Goal: Feedback & Contribution: Leave review/rating

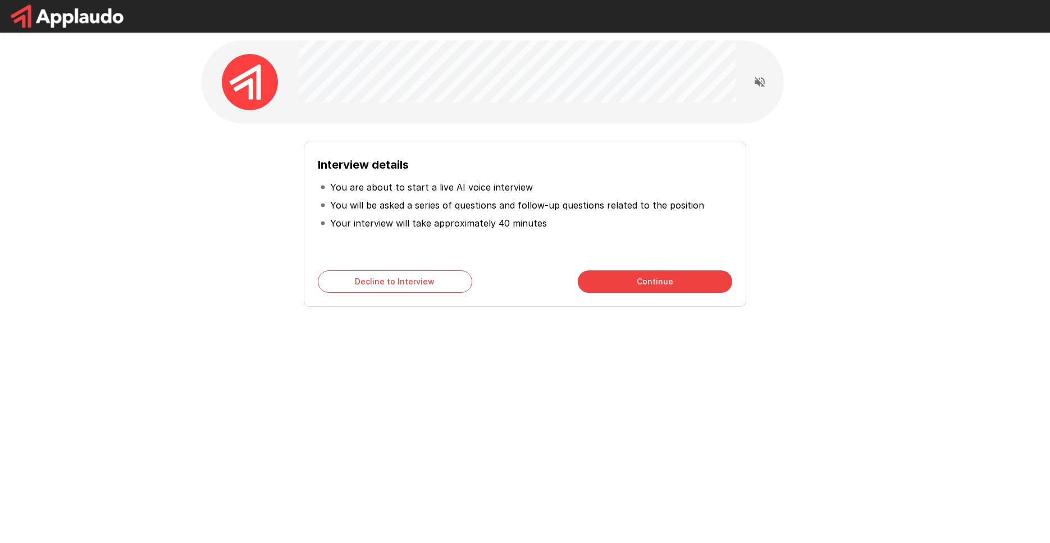
click at [688, 280] on button "Continue" at bounding box center [655, 281] width 154 height 22
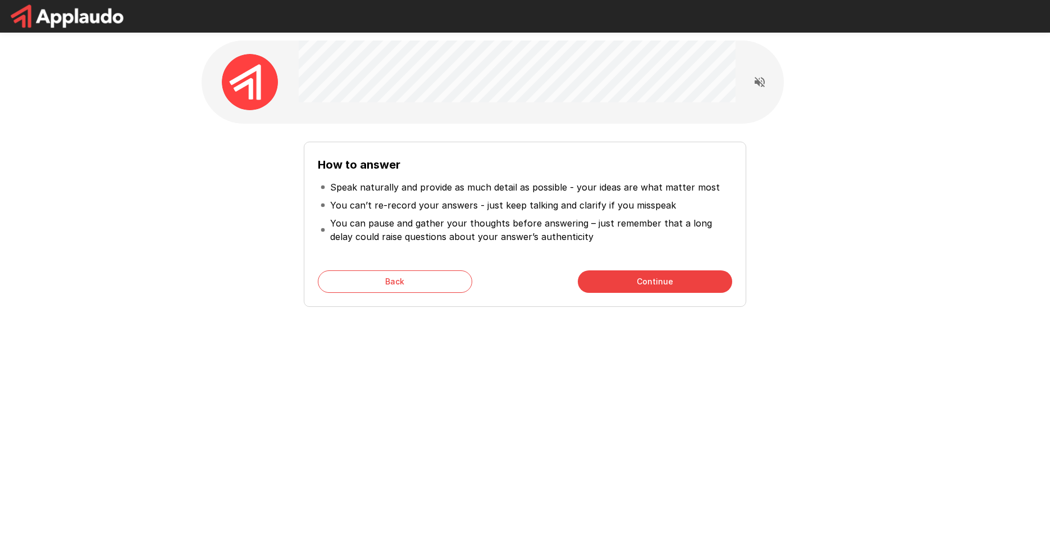
click at [673, 283] on button "Continue" at bounding box center [655, 281] width 154 height 22
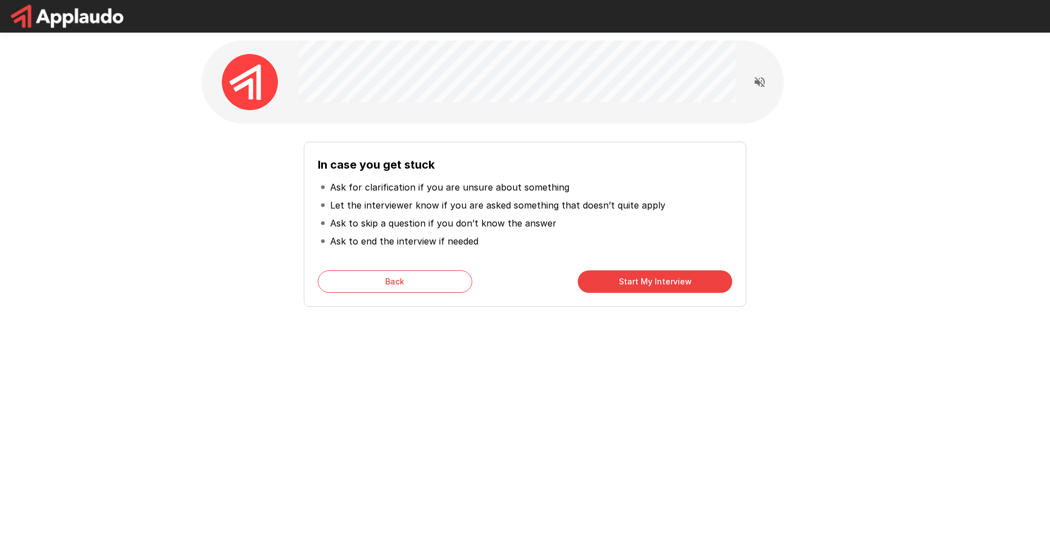
click at [629, 288] on button "Start My Interview" at bounding box center [655, 281] width 154 height 22
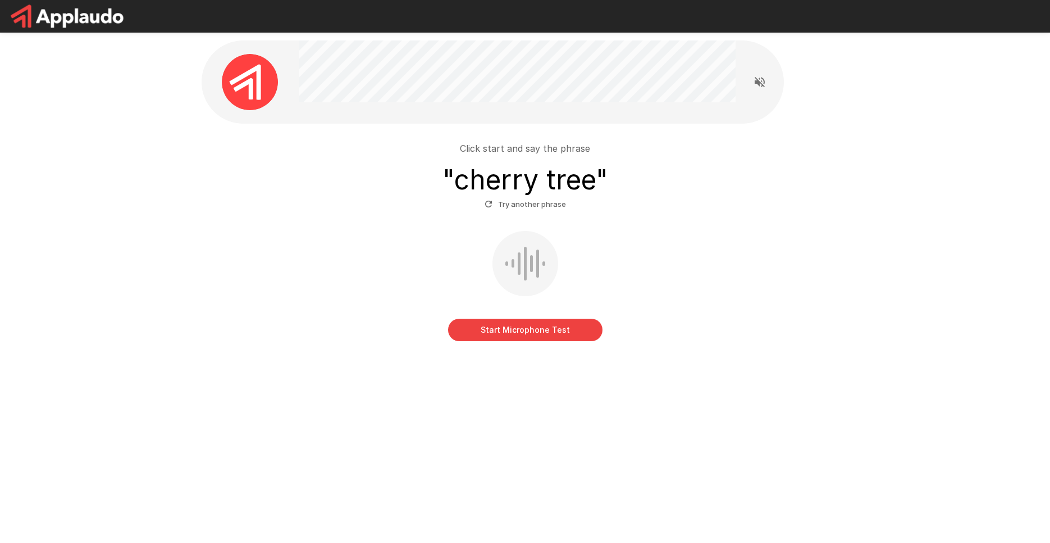
click at [520, 333] on button "Start Microphone Test" at bounding box center [525, 329] width 154 height 22
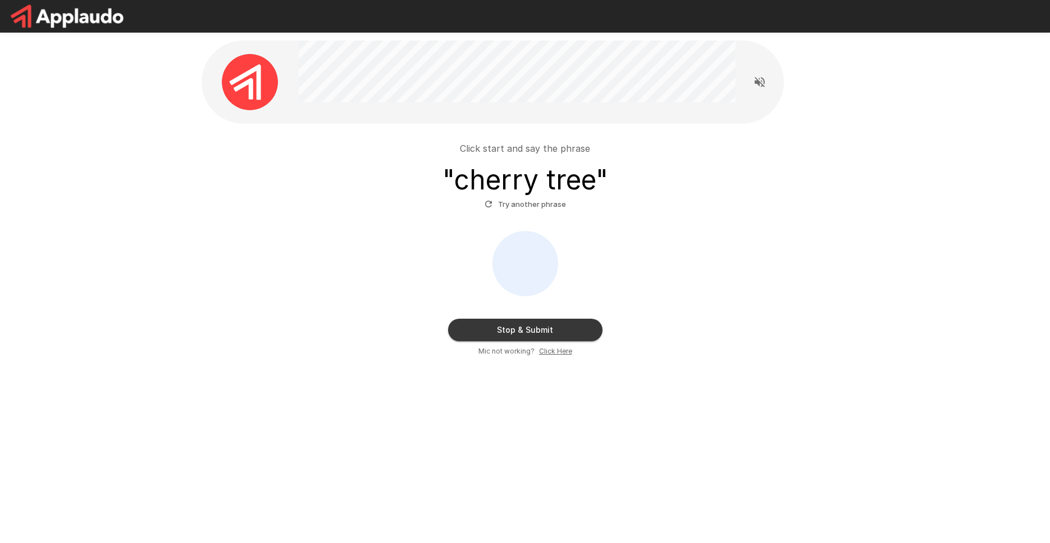
click at [495, 323] on button "Stop & Submit" at bounding box center [525, 329] width 154 height 22
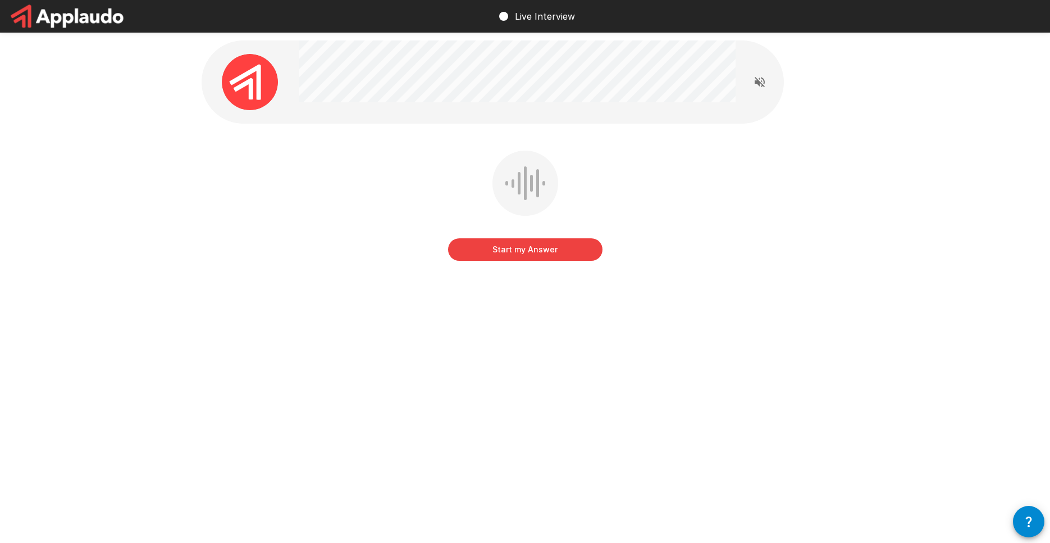
click at [503, 258] on button "Start my Answer" at bounding box center [525, 249] width 154 height 22
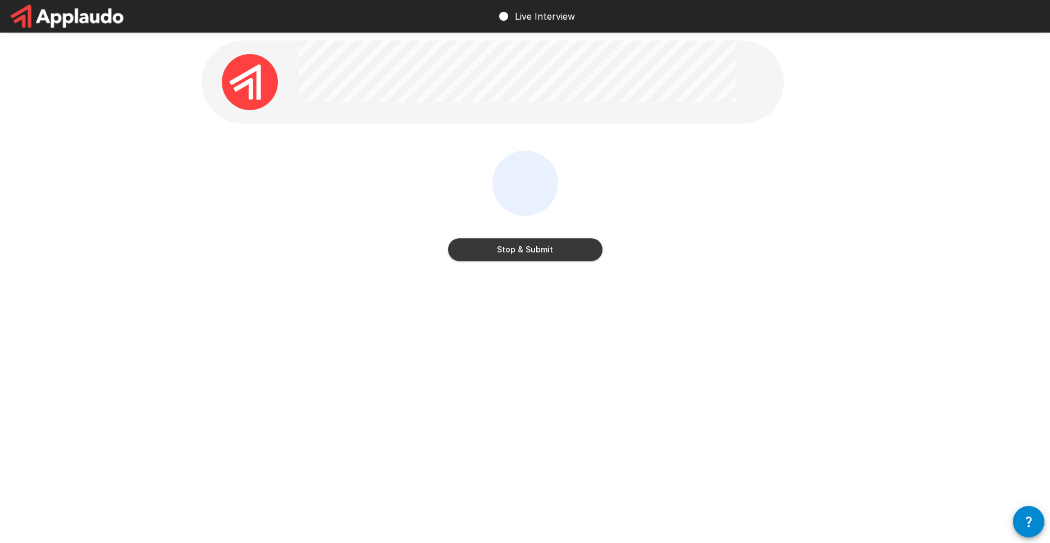
click at [559, 245] on button "Stop & Submit" at bounding box center [525, 249] width 154 height 22
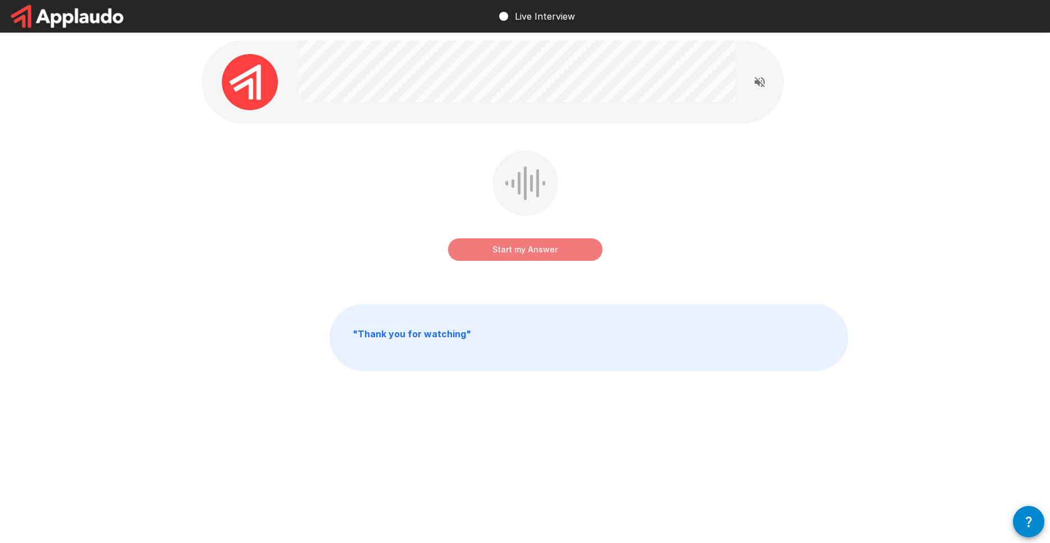
click at [544, 253] on button "Start my Answer" at bounding box center [525, 249] width 154 height 22
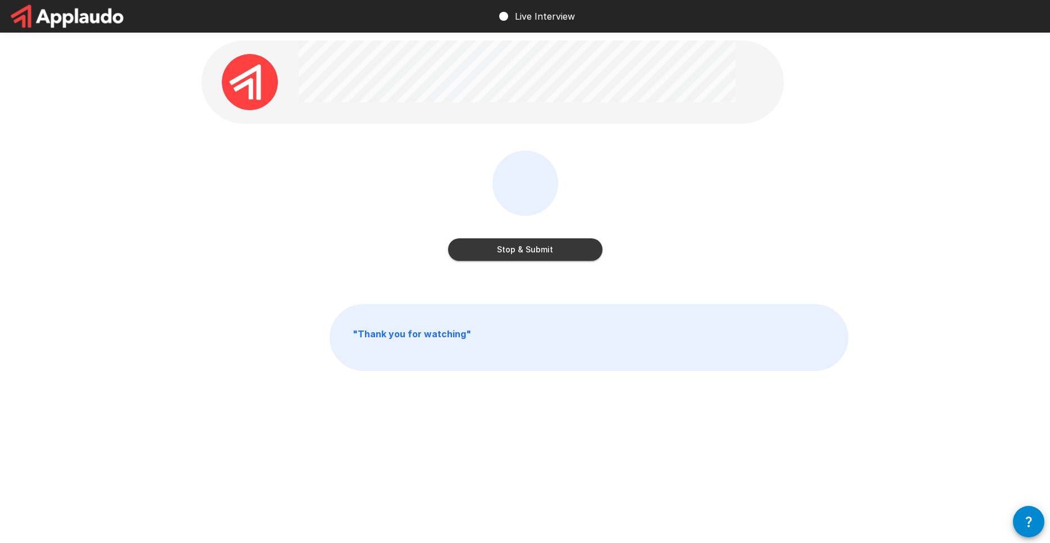
click at [515, 249] on button "Stop & Submit" at bounding box center [525, 249] width 154 height 22
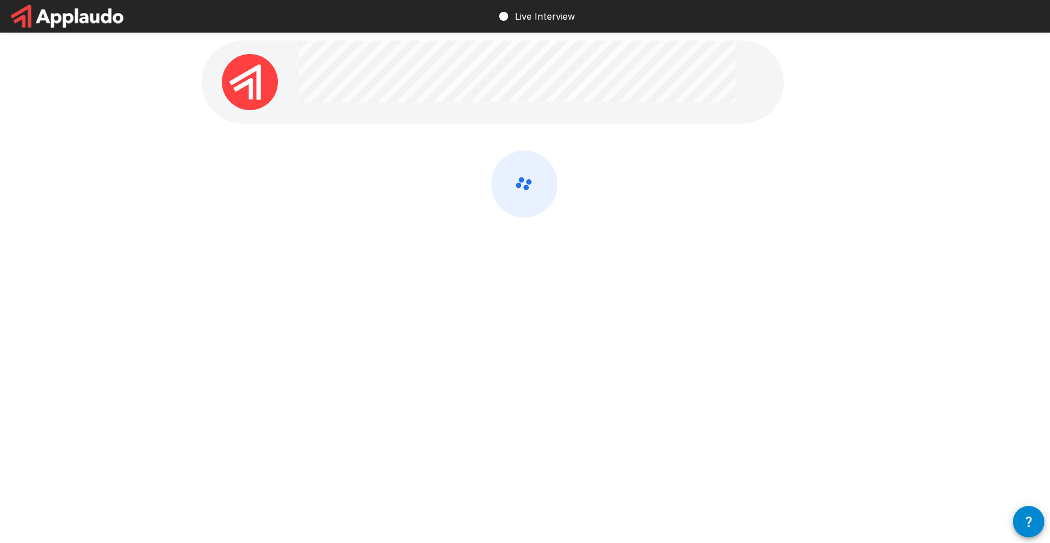
drag, startPoint x: 326, startPoint y: 188, endPoint x: 296, endPoint y: 178, distance: 31.3
click at [296, 178] on div at bounding box center [525, 214] width 647 height 126
drag, startPoint x: 296, startPoint y: 178, endPoint x: 275, endPoint y: 171, distance: 22.6
click at [275, 171] on div at bounding box center [525, 214] width 647 height 126
drag, startPoint x: 275, startPoint y: 171, endPoint x: 238, endPoint y: 162, distance: 38.0
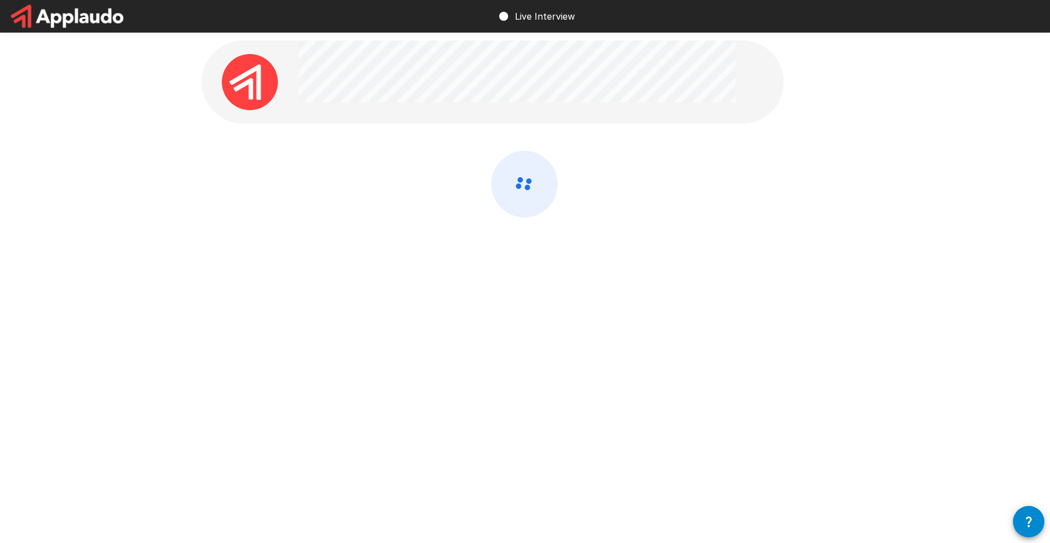
click at [238, 162] on div at bounding box center [525, 214] width 647 height 126
drag, startPoint x: 238, startPoint y: 162, endPoint x: 210, endPoint y: 159, distance: 27.7
click at [210, 159] on div at bounding box center [525, 214] width 647 height 126
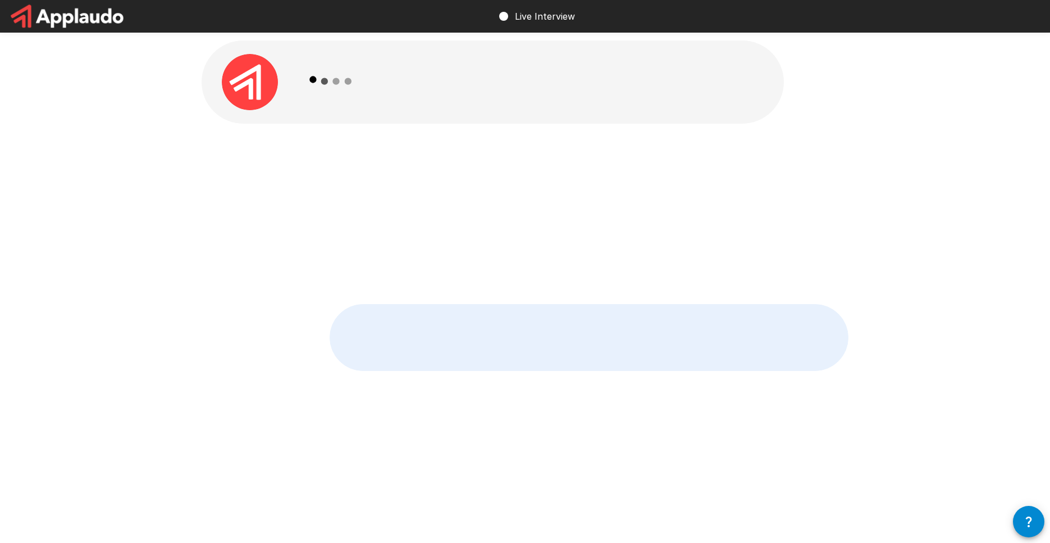
drag, startPoint x: 210, startPoint y: 159, endPoint x: 164, endPoint y: 155, distance: 46.2
click at [164, 155] on div "" Yeah, I think I'm fluent in English. I've been working the last three years a…" at bounding box center [525, 240] width 1050 height 480
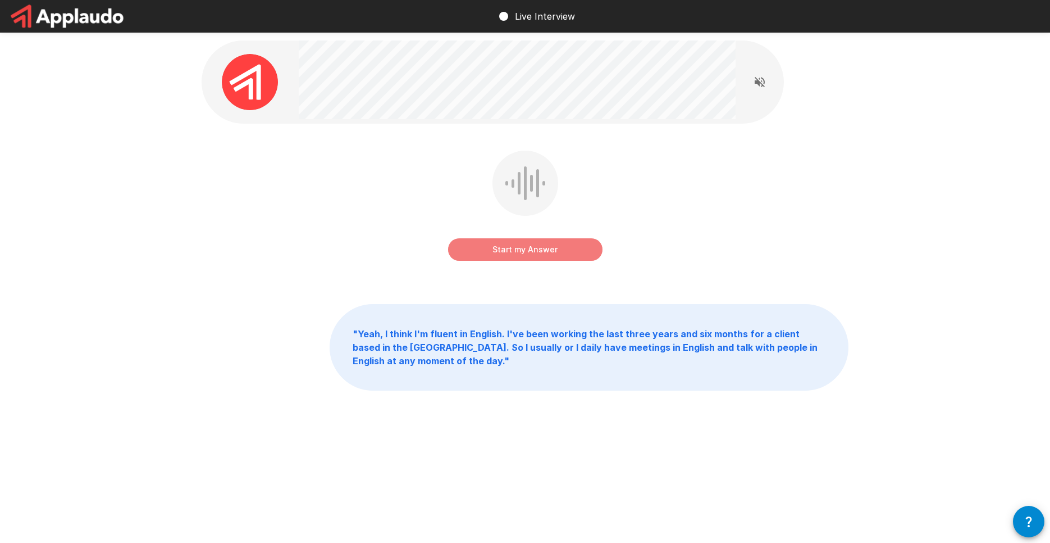
click at [535, 248] on button "Start my Answer" at bounding box center [525, 249] width 154 height 22
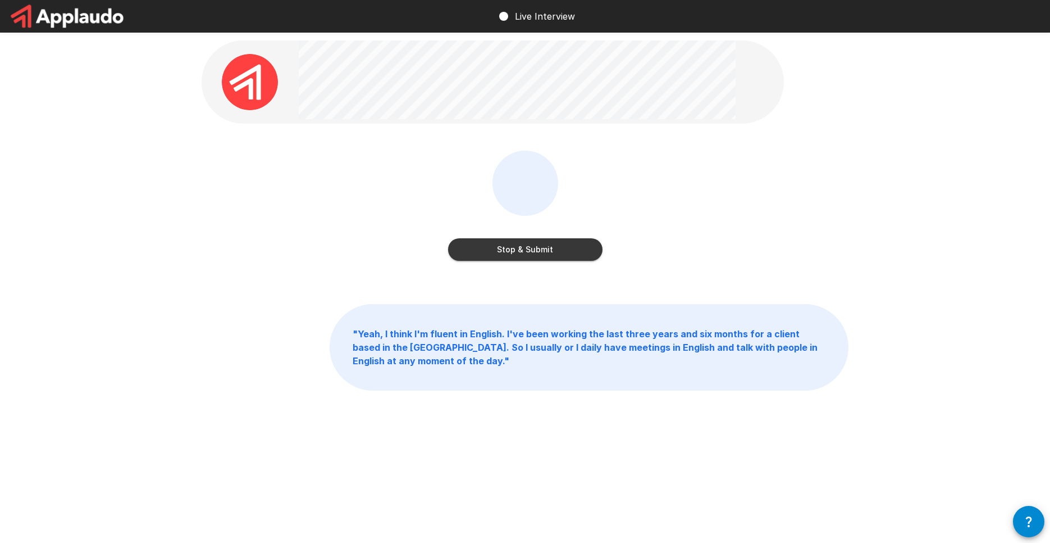
click at [539, 252] on button "Stop & Submit" at bounding box center [525, 249] width 154 height 22
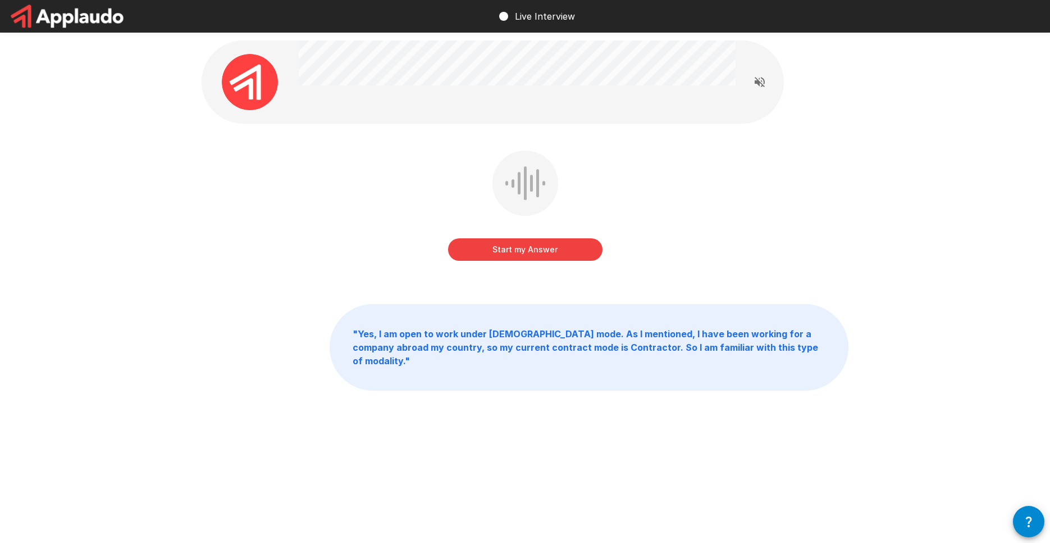
click at [491, 250] on button "Start my Answer" at bounding box center [525, 249] width 154 height 22
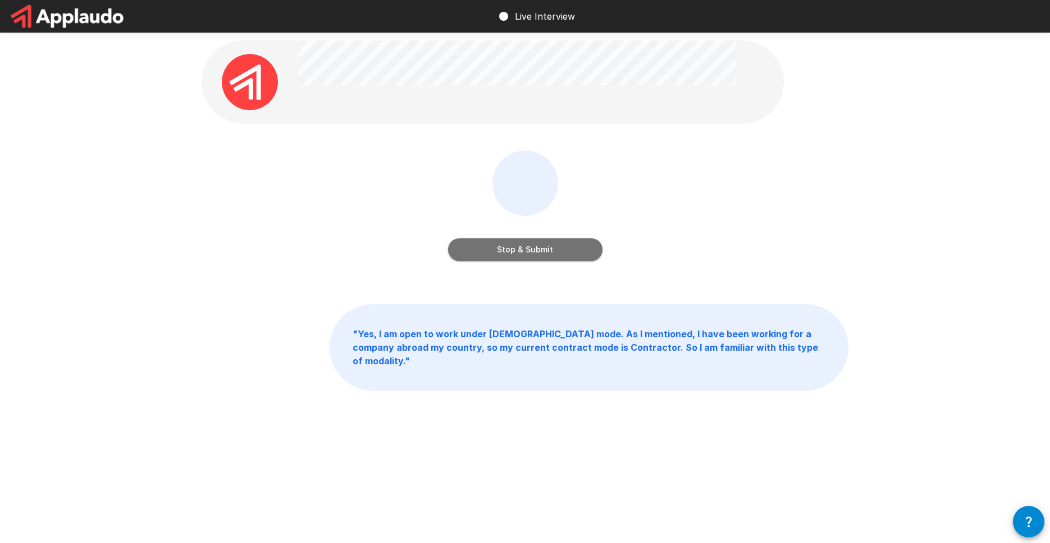
click at [524, 248] on button "Stop & Submit" at bounding box center [525, 249] width 154 height 22
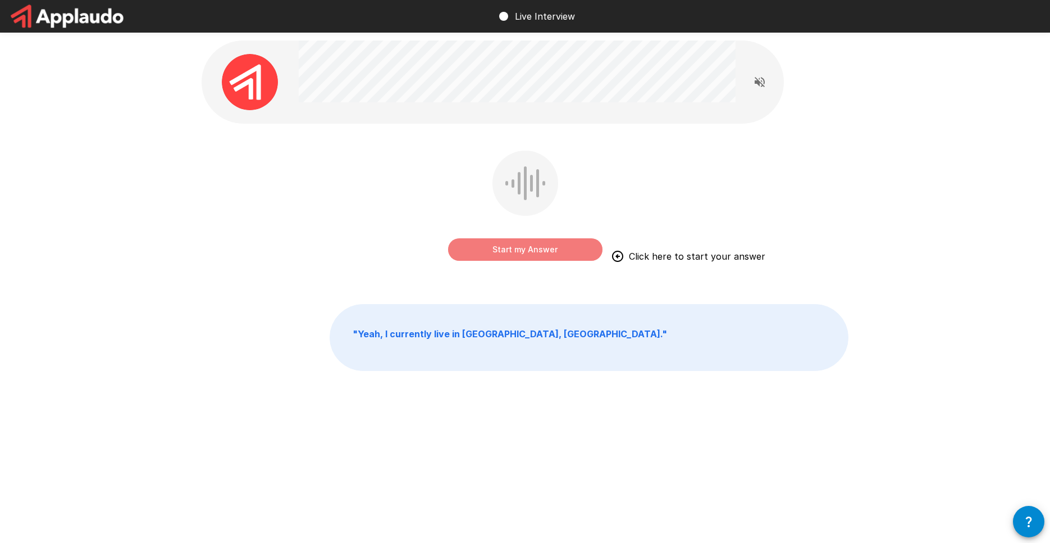
click at [523, 245] on button "Start my Answer" at bounding box center [525, 249] width 154 height 22
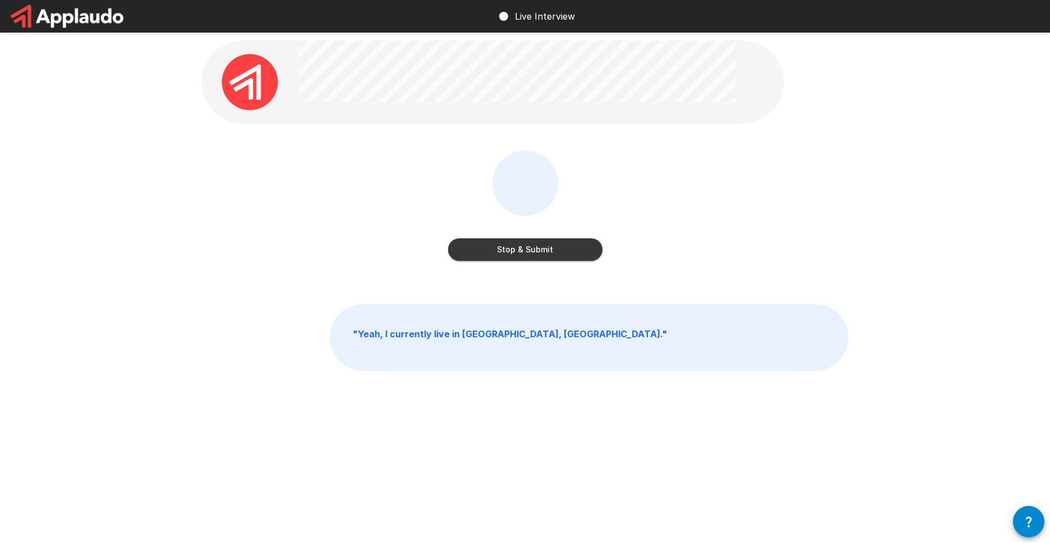
click at [482, 250] on button "Stop & Submit" at bounding box center [525, 249] width 154 height 22
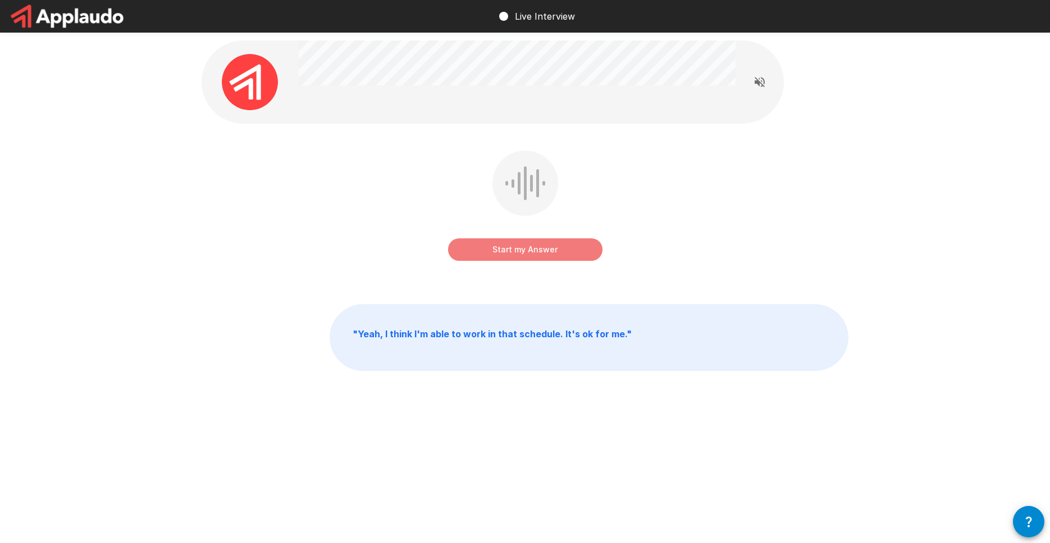
click at [534, 254] on button "Start my Answer" at bounding box center [525, 249] width 154 height 22
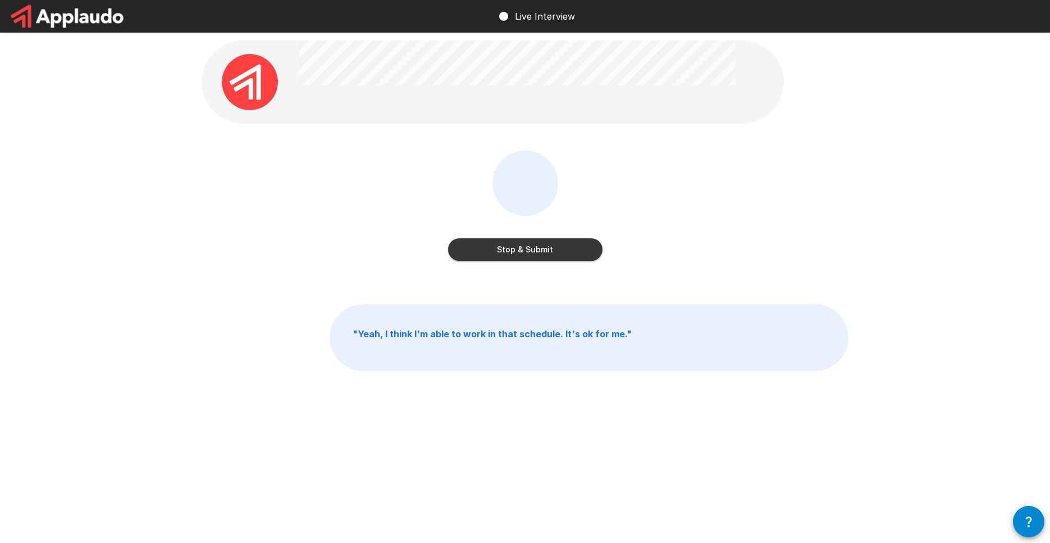
click at [513, 250] on button "Stop & Submit" at bounding box center [525, 249] width 154 height 22
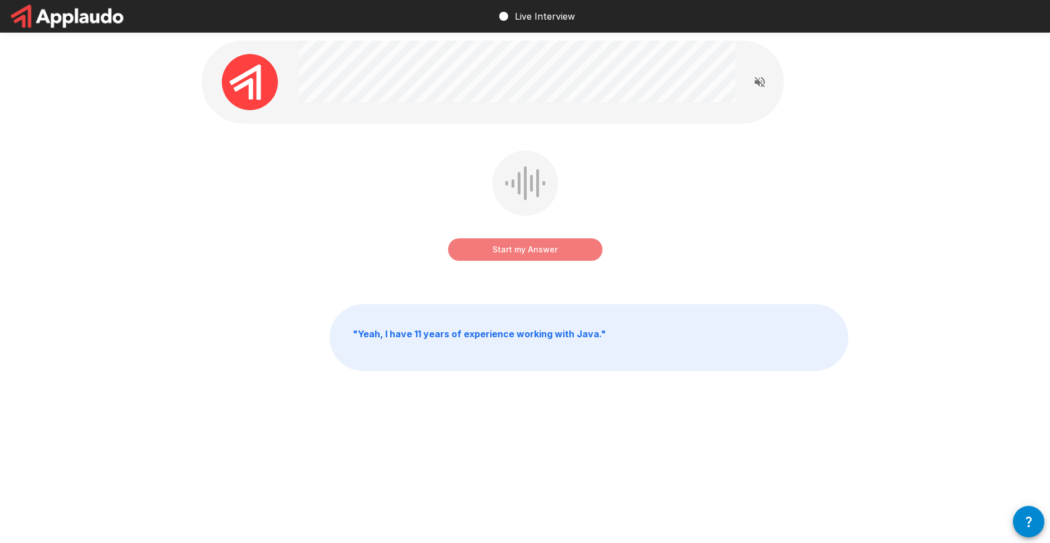
click at [511, 244] on button "Start my Answer" at bounding box center [525, 249] width 154 height 22
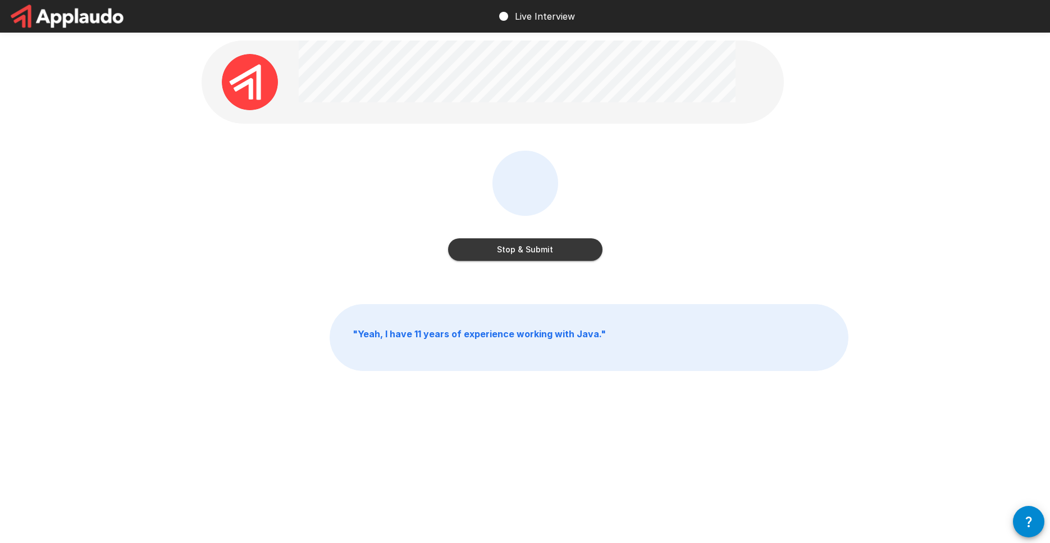
click at [536, 256] on button "Stop & Submit" at bounding box center [525, 249] width 154 height 22
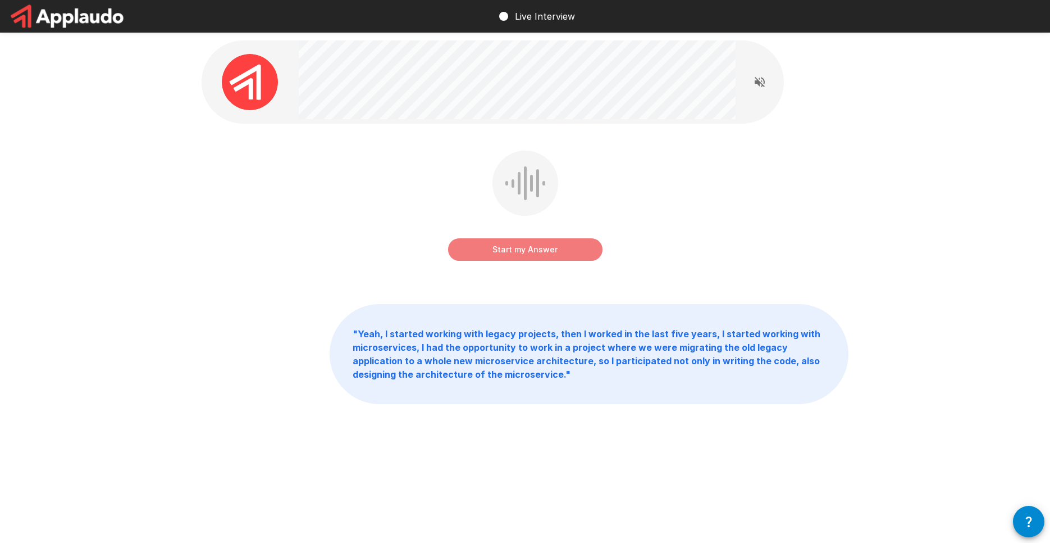
click at [514, 250] on button "Start my Answer" at bounding box center [525, 249] width 154 height 22
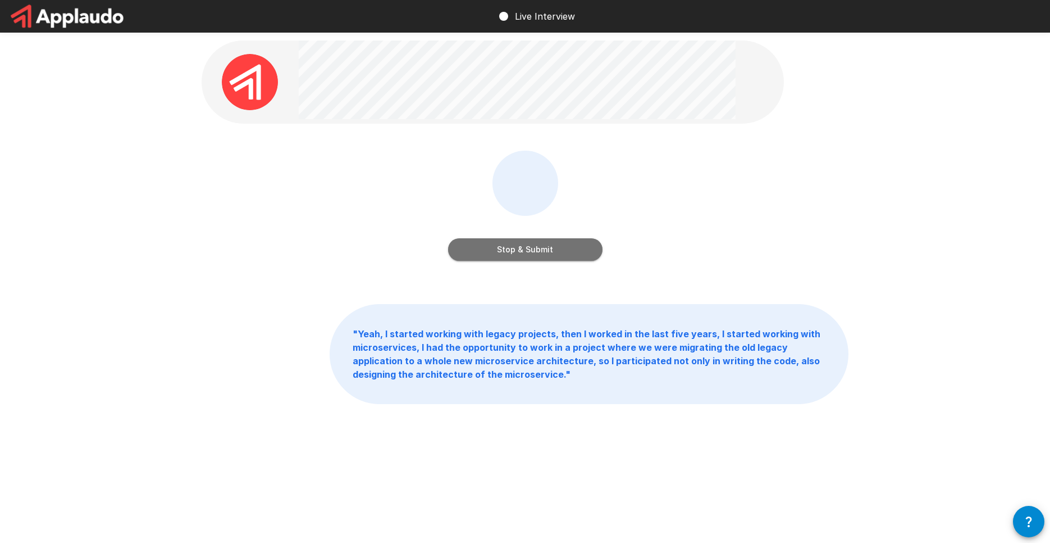
click at [495, 257] on button "Stop & Submit" at bounding box center [525, 249] width 154 height 22
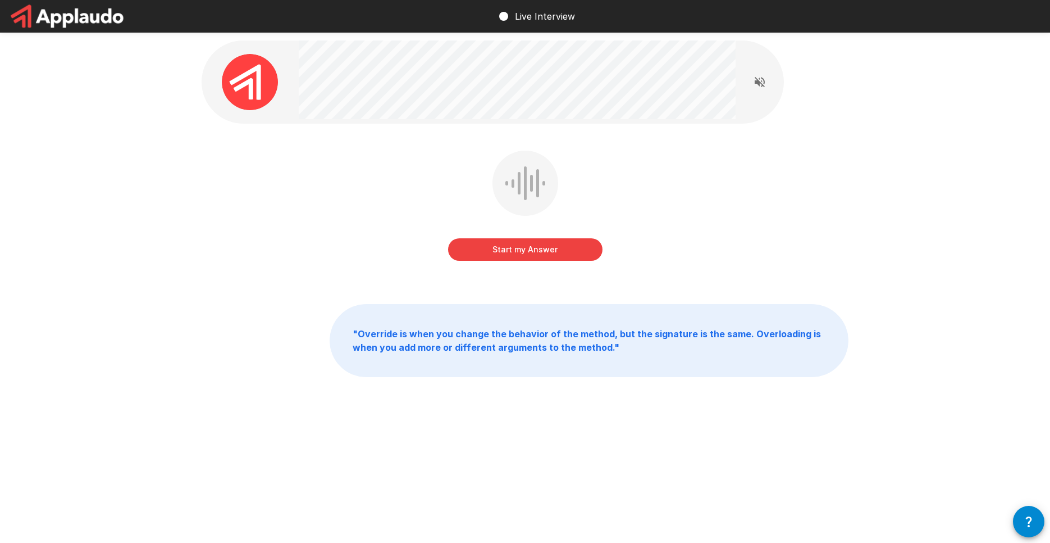
click at [527, 252] on button "Start my Answer" at bounding box center [525, 249] width 154 height 22
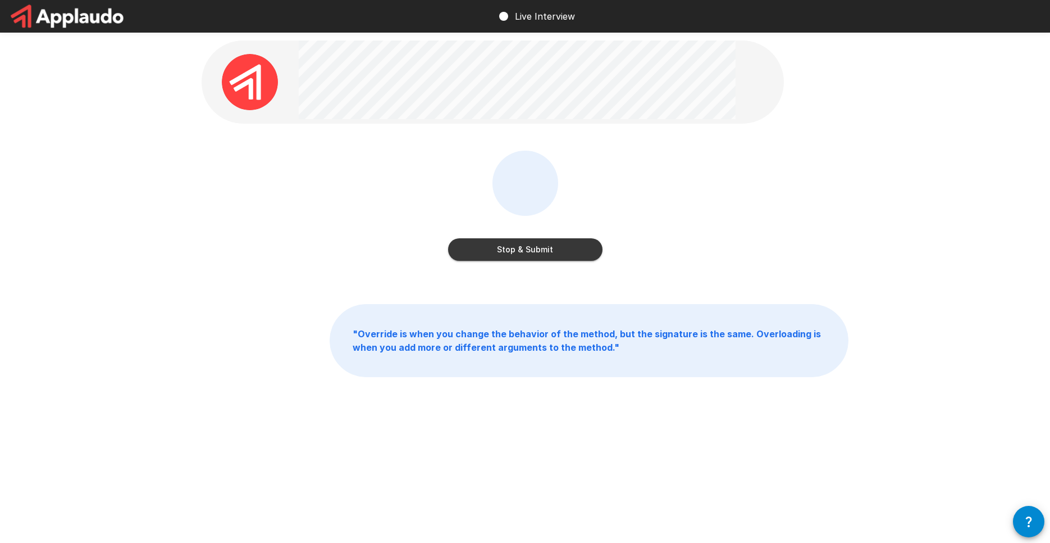
click at [498, 247] on button "Stop & Submit" at bounding box center [525, 249] width 154 height 22
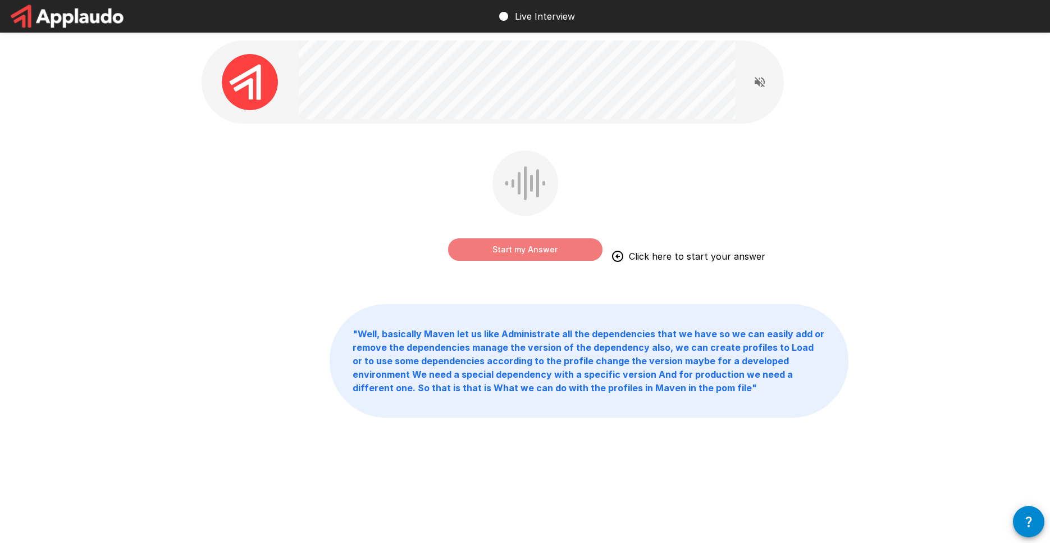
click at [492, 256] on button "Start my Answer" at bounding box center [525, 249] width 154 height 22
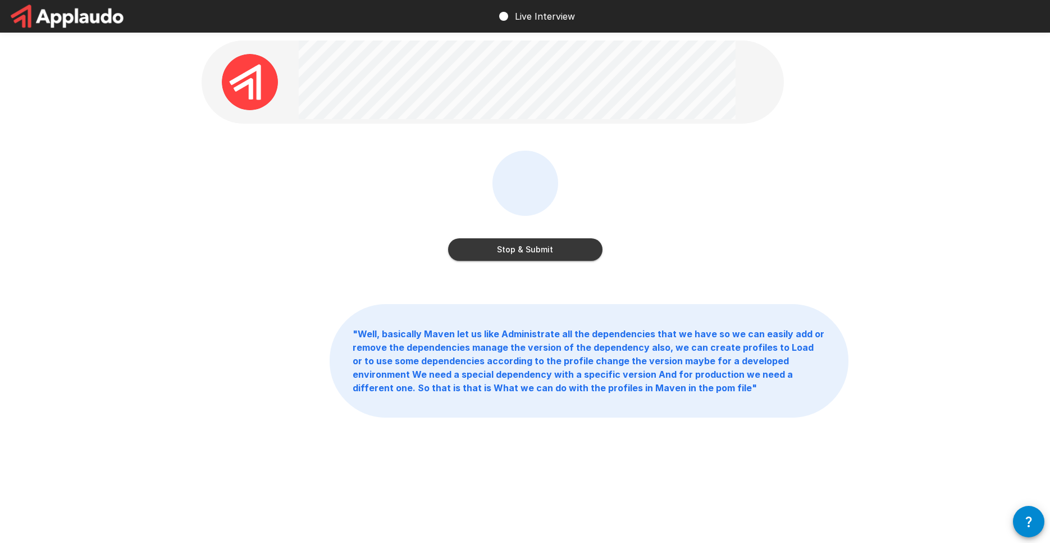
click at [504, 248] on button "Stop & Submit" at bounding box center [525, 249] width 154 height 22
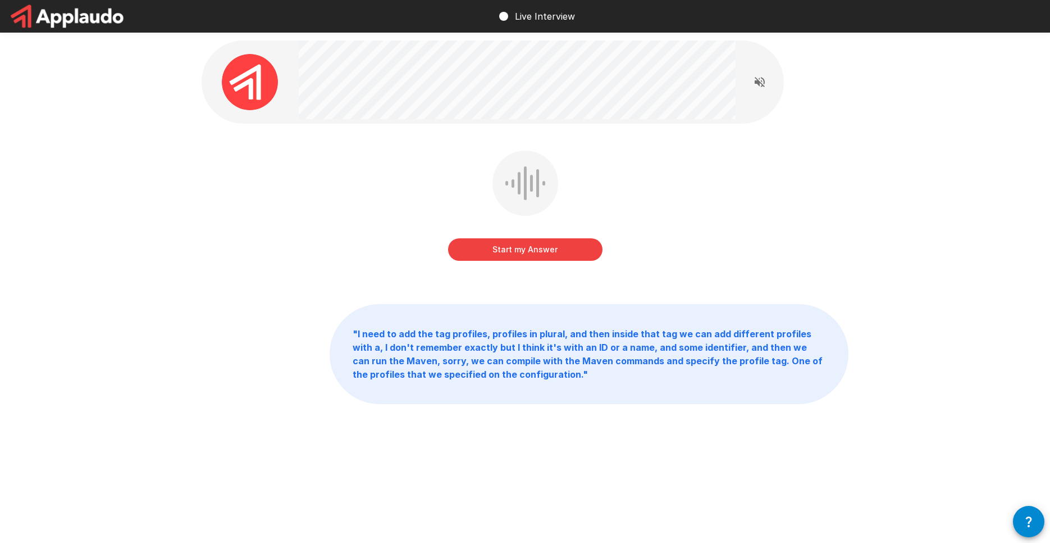
click at [508, 253] on button "Start my Answer" at bounding box center [525, 249] width 154 height 22
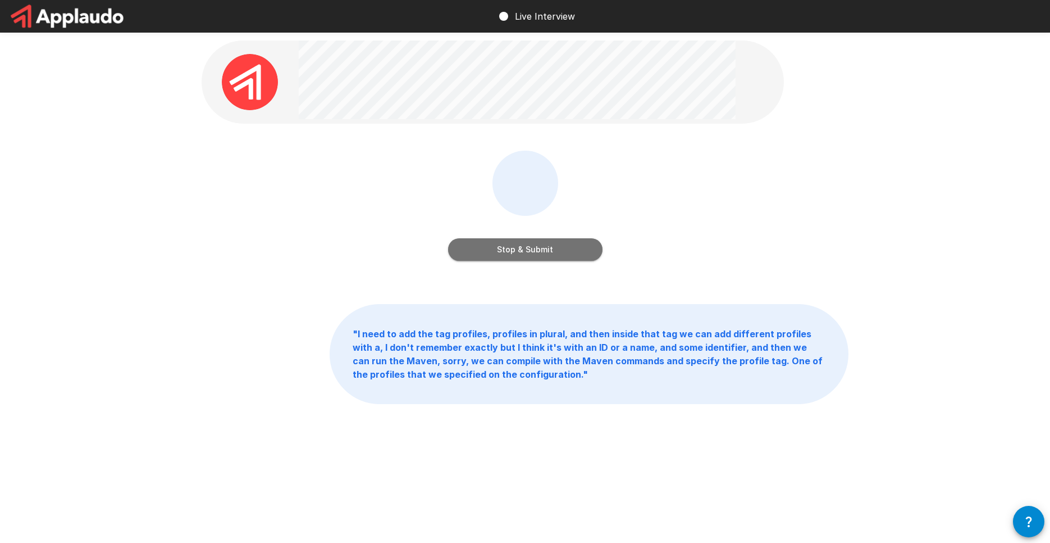
click at [499, 254] on button "Stop & Submit" at bounding box center [525, 249] width 154 height 22
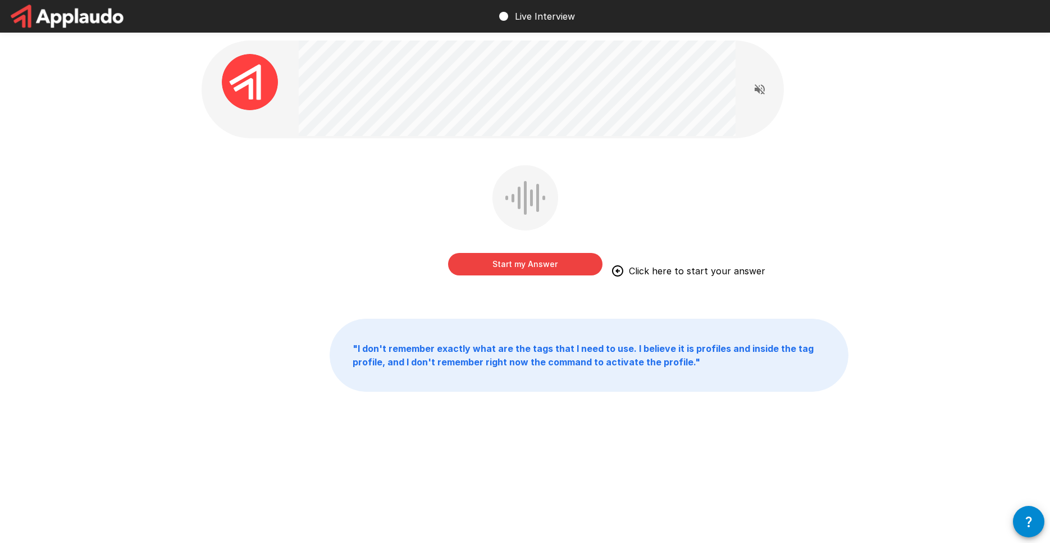
click at [495, 259] on button "Start my Answer" at bounding box center [525, 264] width 154 height 22
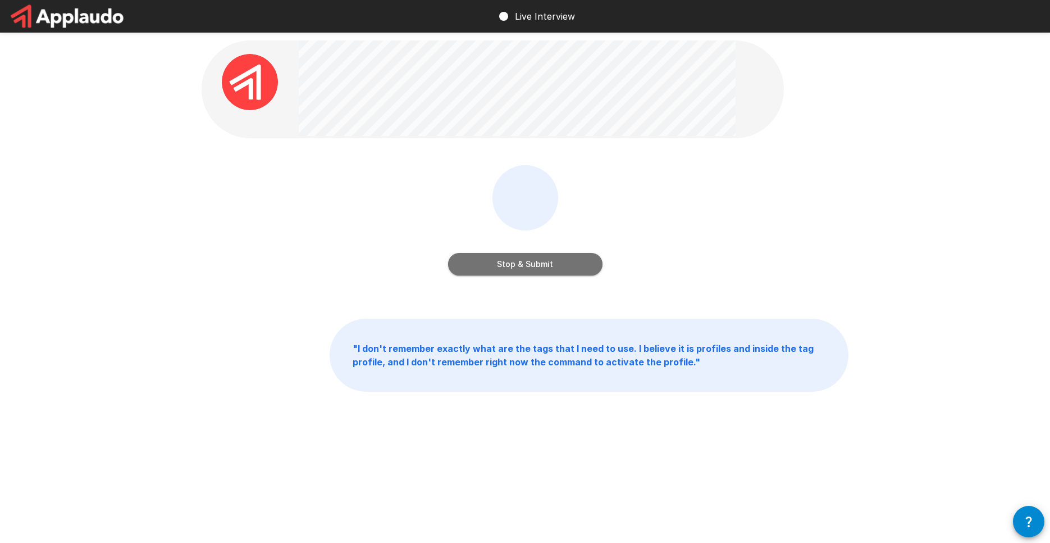
click at [516, 268] on button "Stop & Submit" at bounding box center [525, 264] width 154 height 22
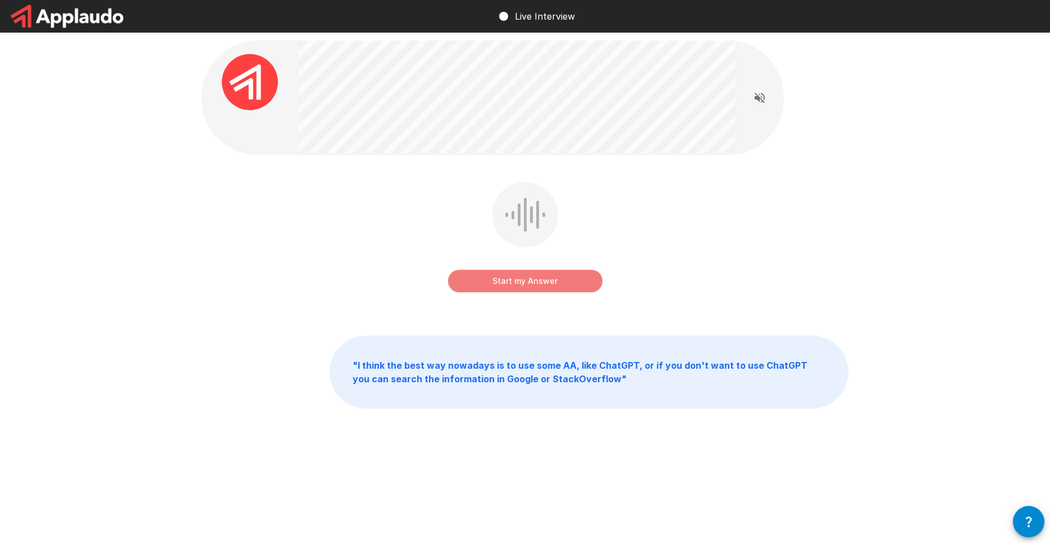
click at [517, 284] on button "Start my Answer" at bounding box center [525, 281] width 154 height 22
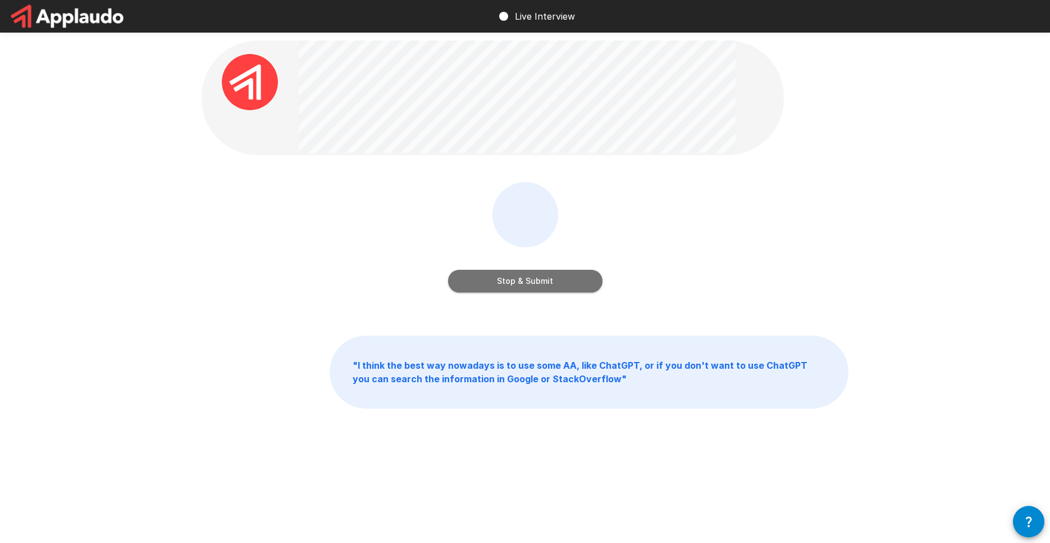
click at [530, 286] on button "Stop & Submit" at bounding box center [525, 281] width 154 height 22
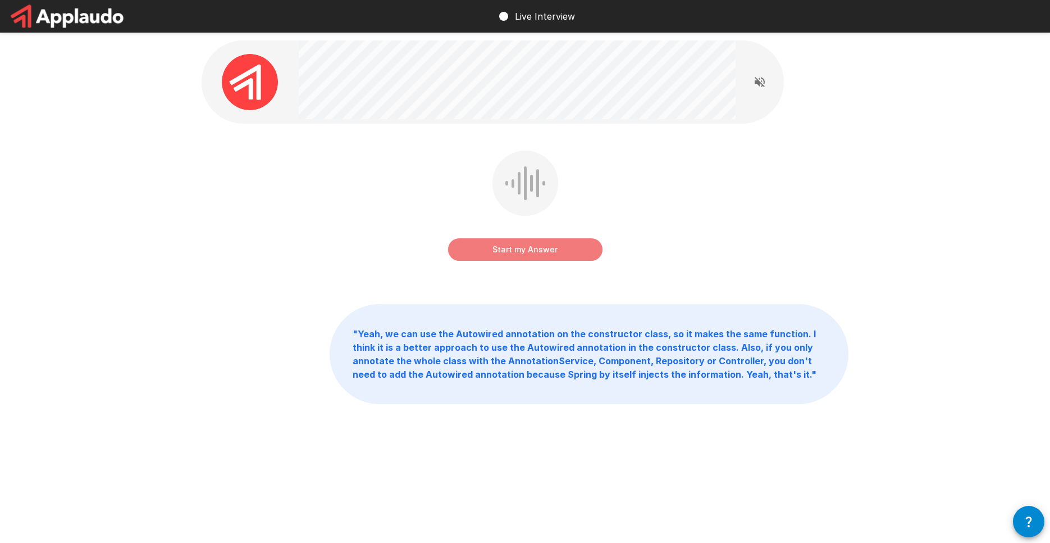
click at [527, 252] on button "Start my Answer" at bounding box center [525, 249] width 154 height 22
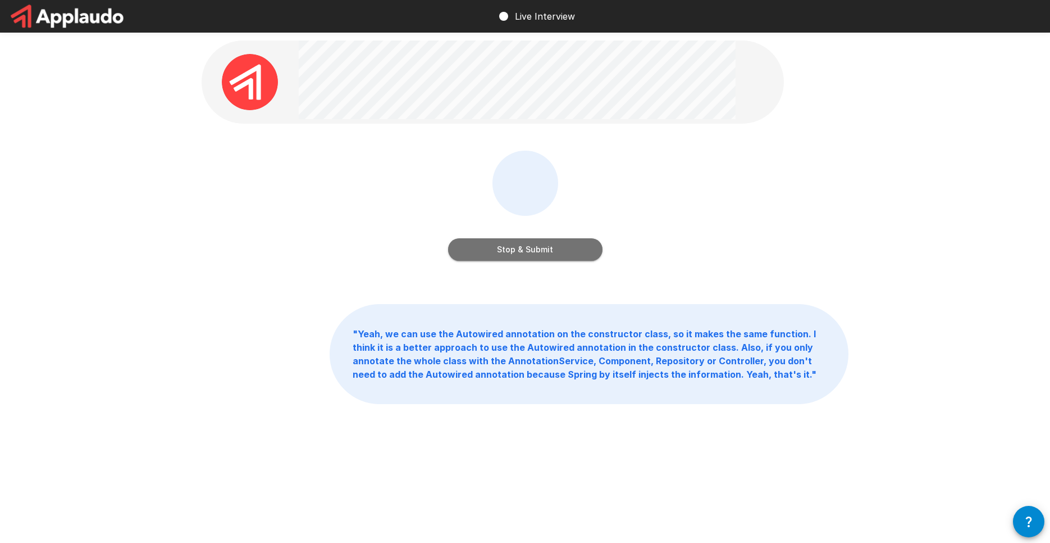
click at [526, 253] on button "Stop & Submit" at bounding box center [525, 249] width 154 height 22
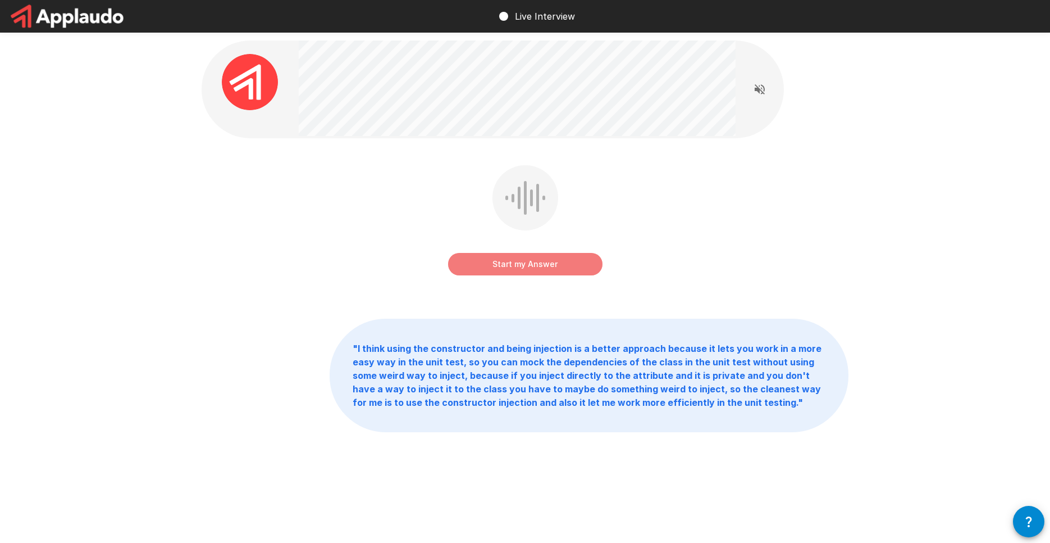
click at [514, 260] on button "Start my Answer" at bounding box center [525, 264] width 154 height 22
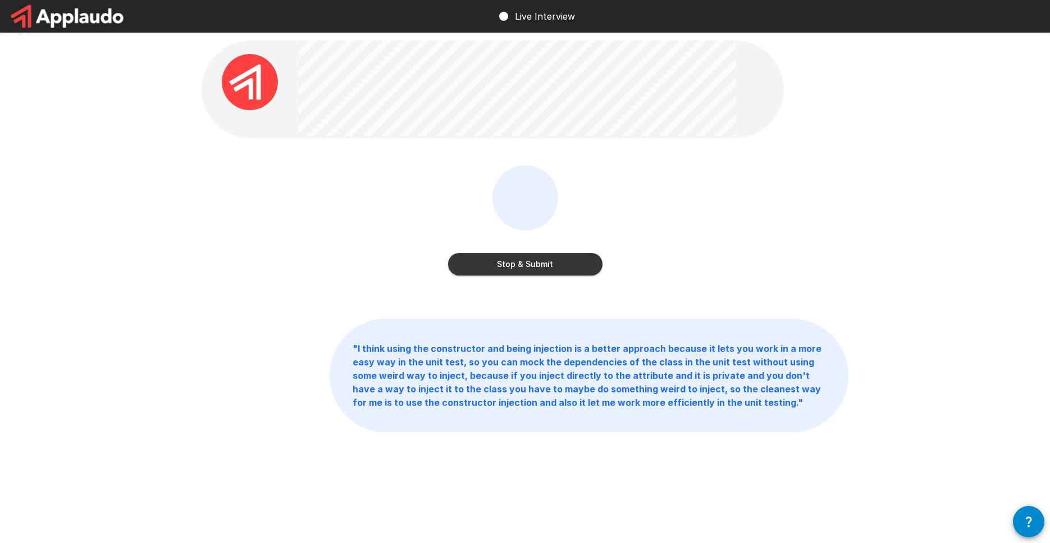
click at [500, 265] on button "Stop & Submit" at bounding box center [525, 264] width 154 height 22
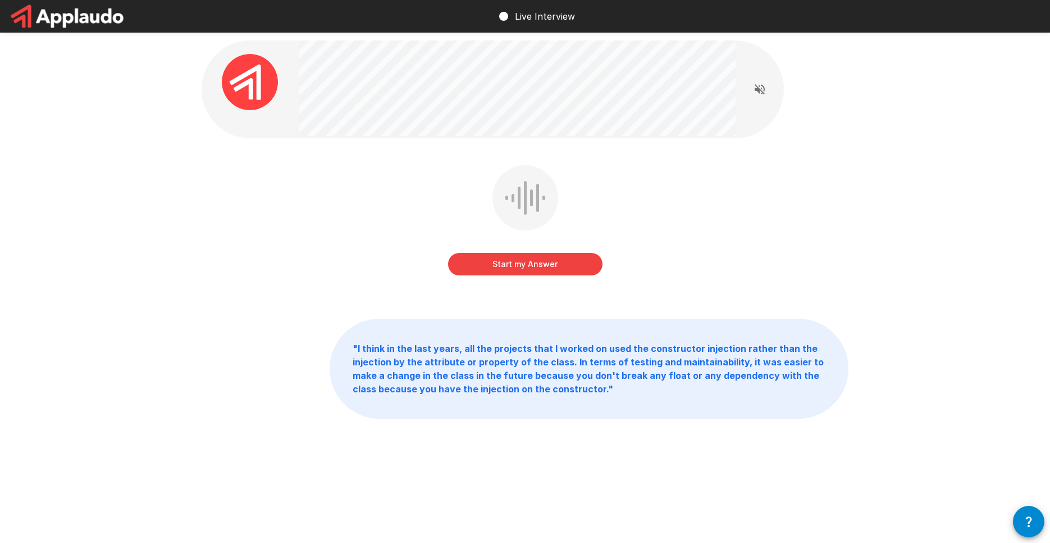
click at [532, 268] on button "Start my Answer" at bounding box center [525, 264] width 154 height 22
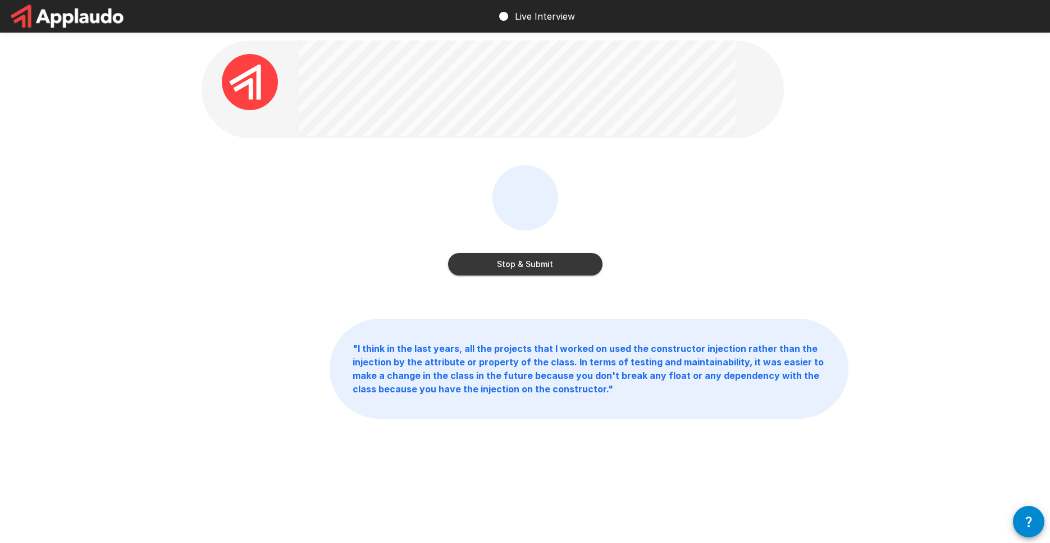
click at [507, 273] on button "Stop & Submit" at bounding box center [525, 264] width 154 height 22
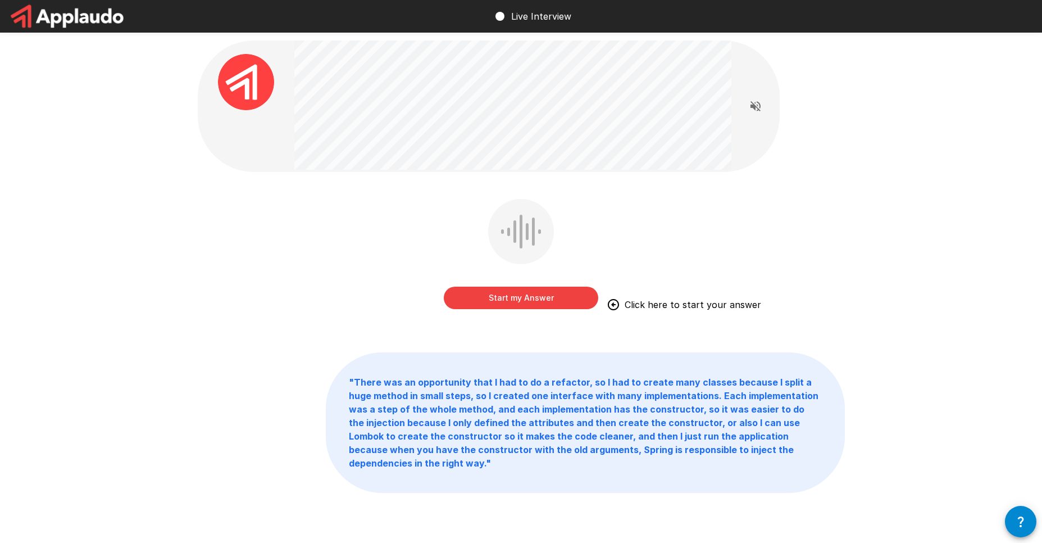
click at [486, 301] on button "Start my Answer" at bounding box center [521, 297] width 154 height 22
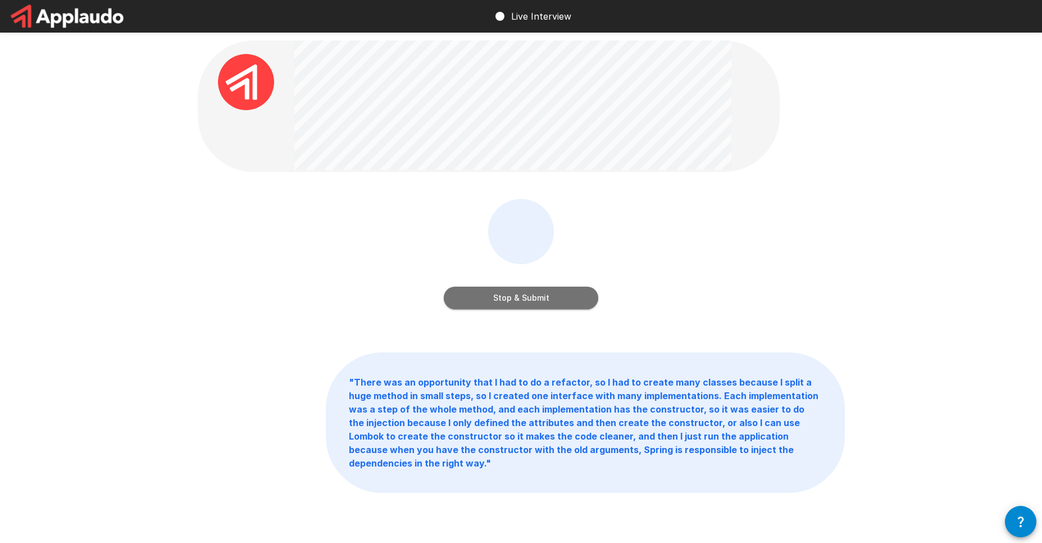
click at [476, 297] on button "Stop & Submit" at bounding box center [521, 297] width 154 height 22
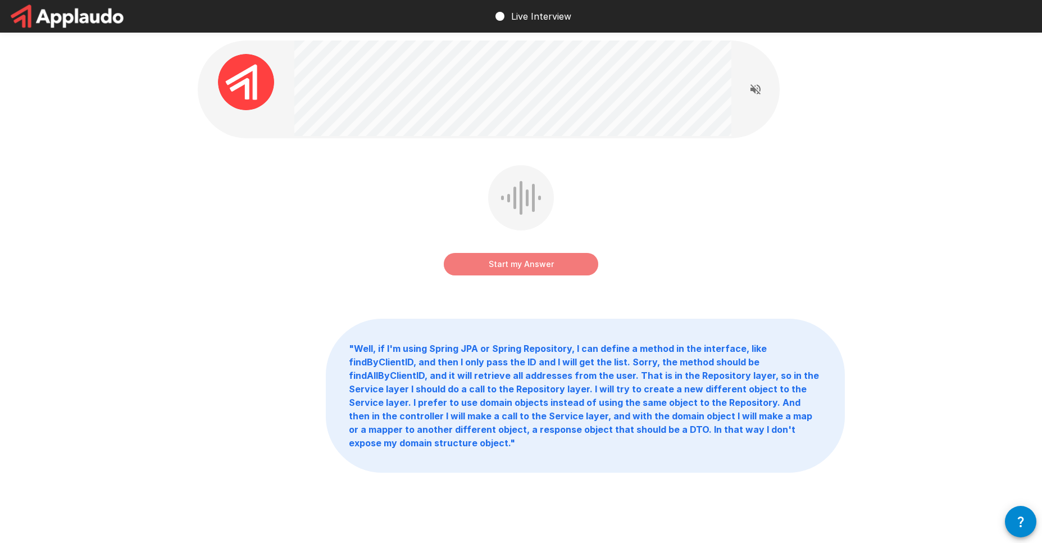
click at [531, 263] on button "Start my Answer" at bounding box center [521, 264] width 154 height 22
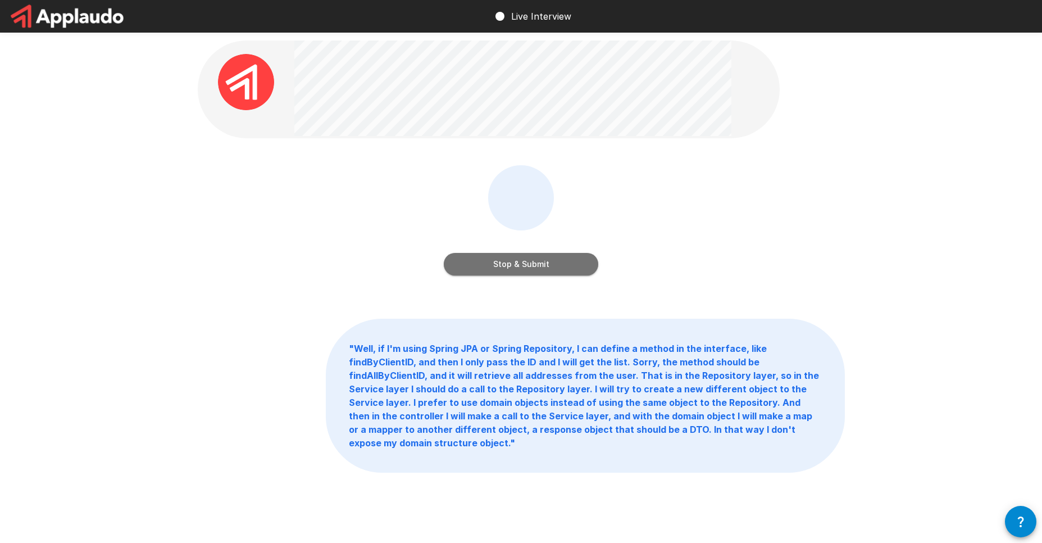
click at [498, 270] on button "Stop & Submit" at bounding box center [521, 264] width 154 height 22
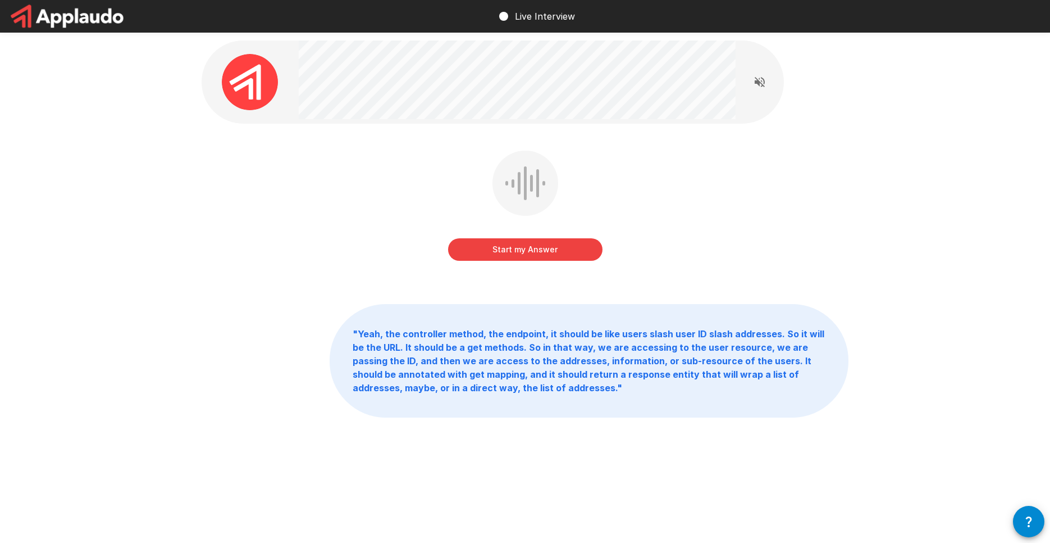
click at [505, 242] on button "Start my Answer" at bounding box center [525, 249] width 154 height 22
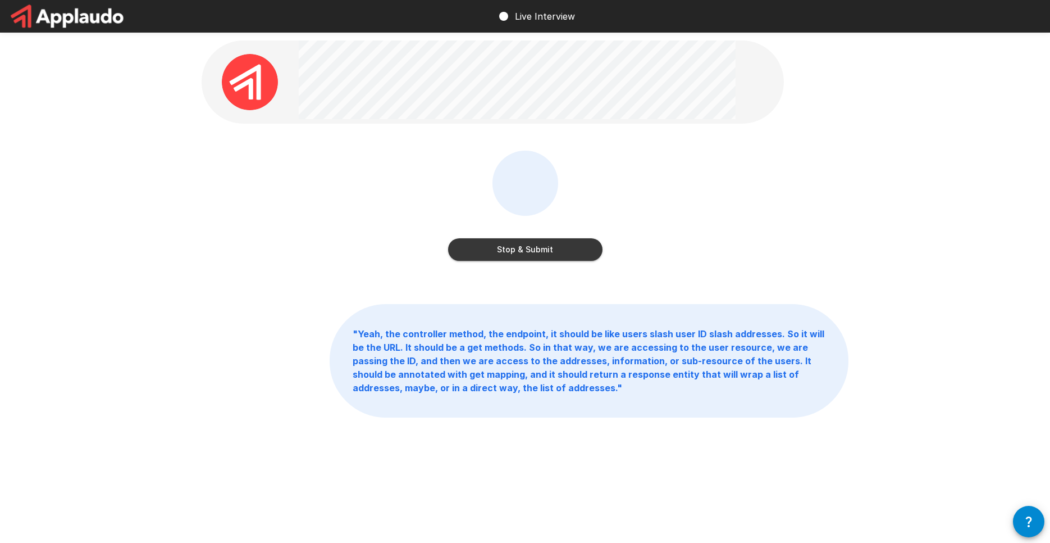
click at [511, 246] on button "Stop & Submit" at bounding box center [525, 249] width 154 height 22
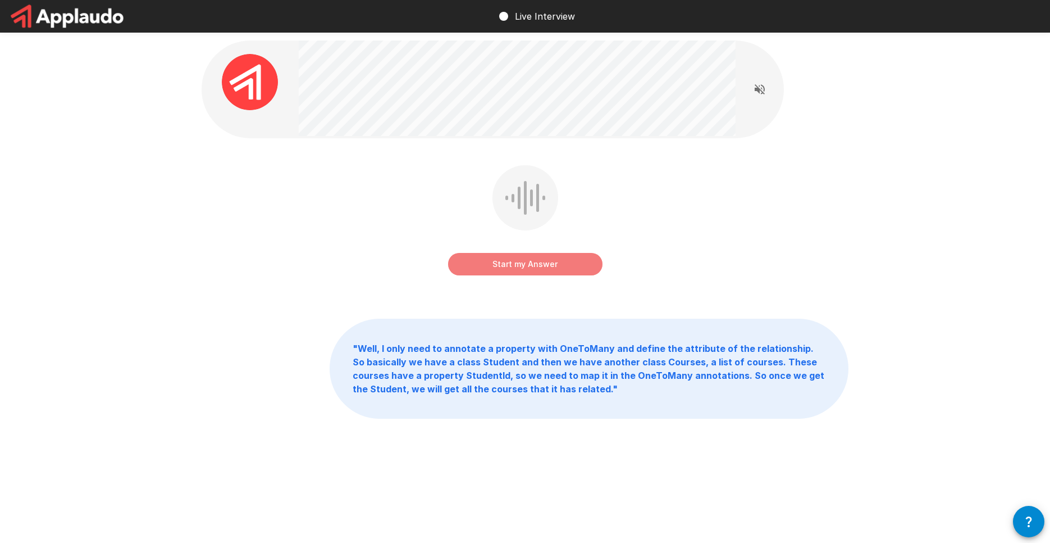
click at [481, 260] on button "Start my Answer" at bounding box center [525, 264] width 154 height 22
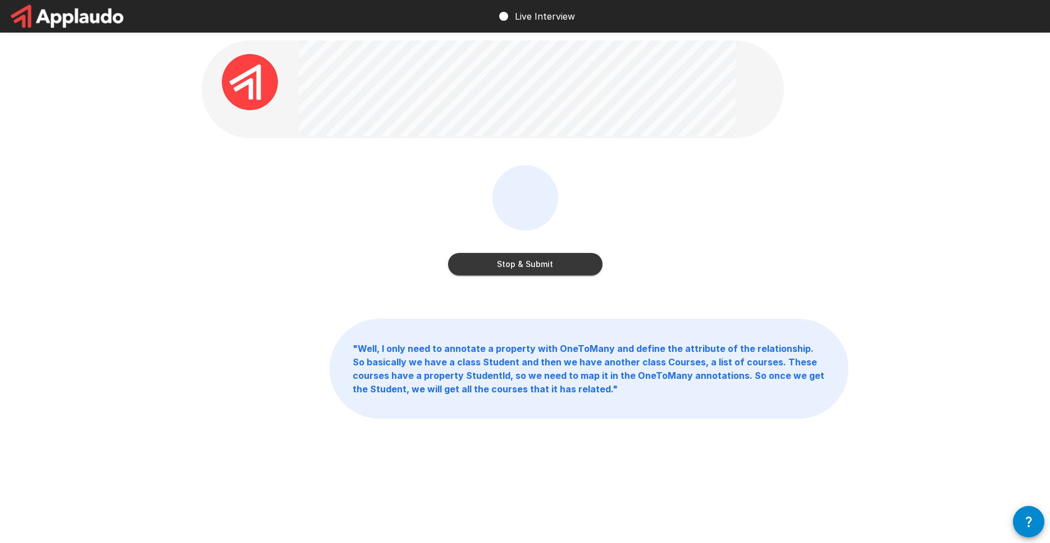
click at [521, 263] on button "Stop & Submit" at bounding box center [525, 264] width 154 height 22
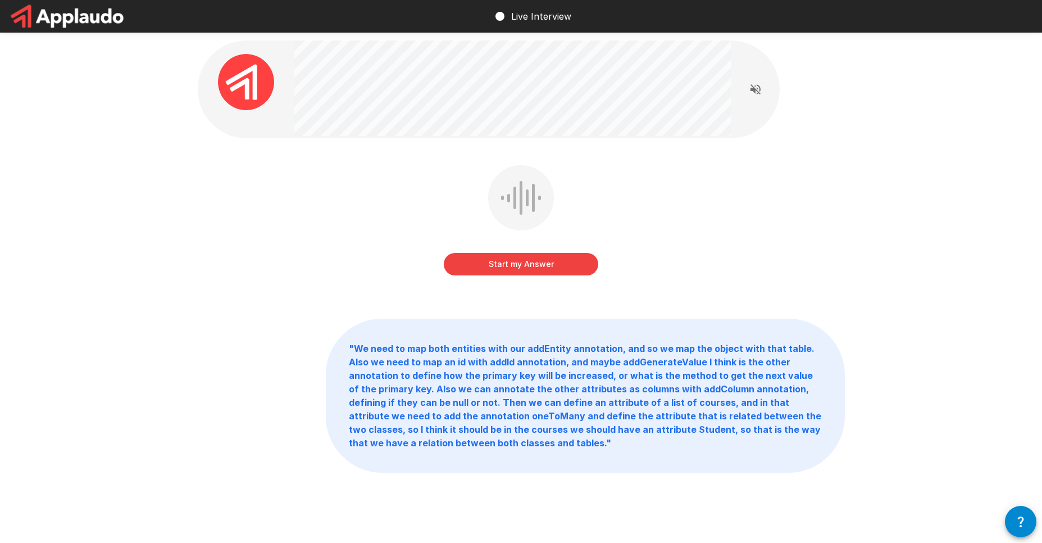
click at [520, 263] on button "Start my Answer" at bounding box center [521, 264] width 154 height 22
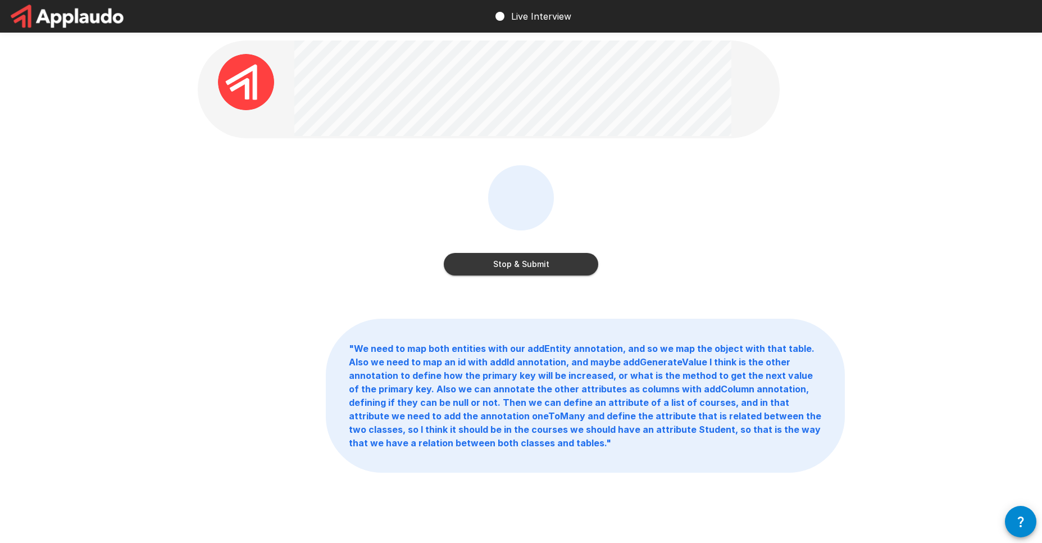
click at [495, 261] on button "Stop & Submit" at bounding box center [521, 264] width 154 height 22
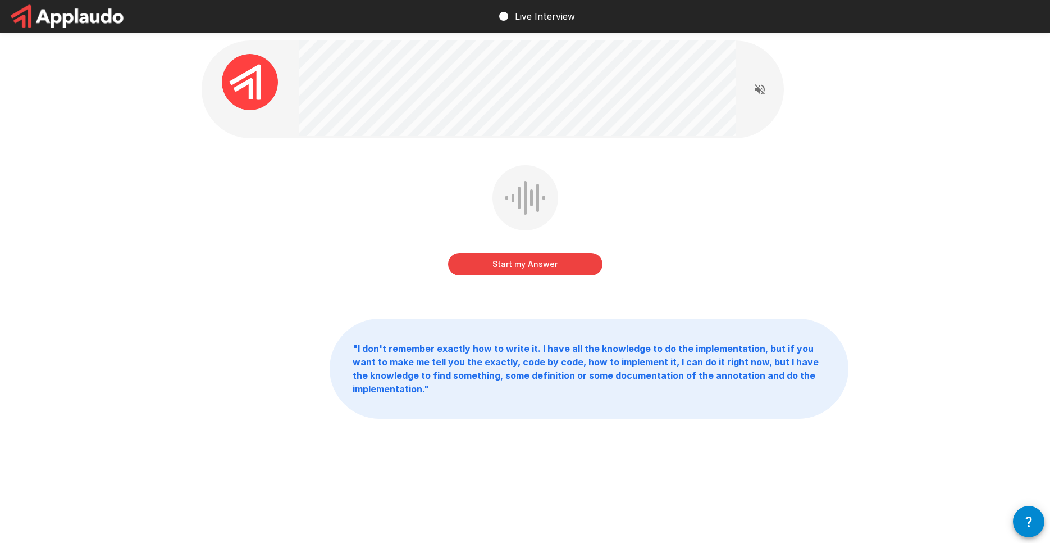
click at [550, 268] on button "Start my Answer" at bounding box center [525, 264] width 154 height 22
click at [487, 255] on button "Stop & Submit" at bounding box center [525, 264] width 154 height 22
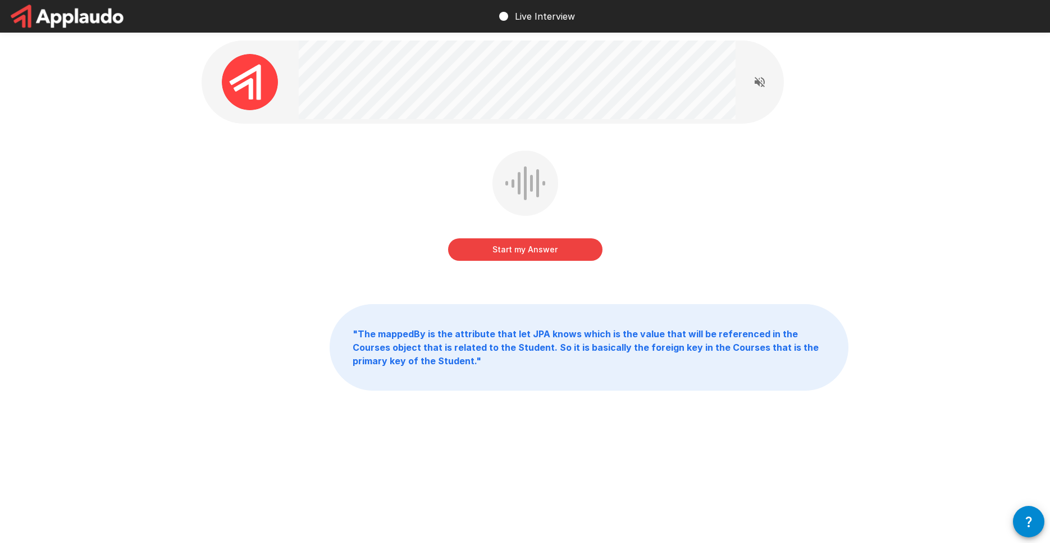
click at [525, 259] on button "Start my Answer" at bounding box center [525, 249] width 154 height 22
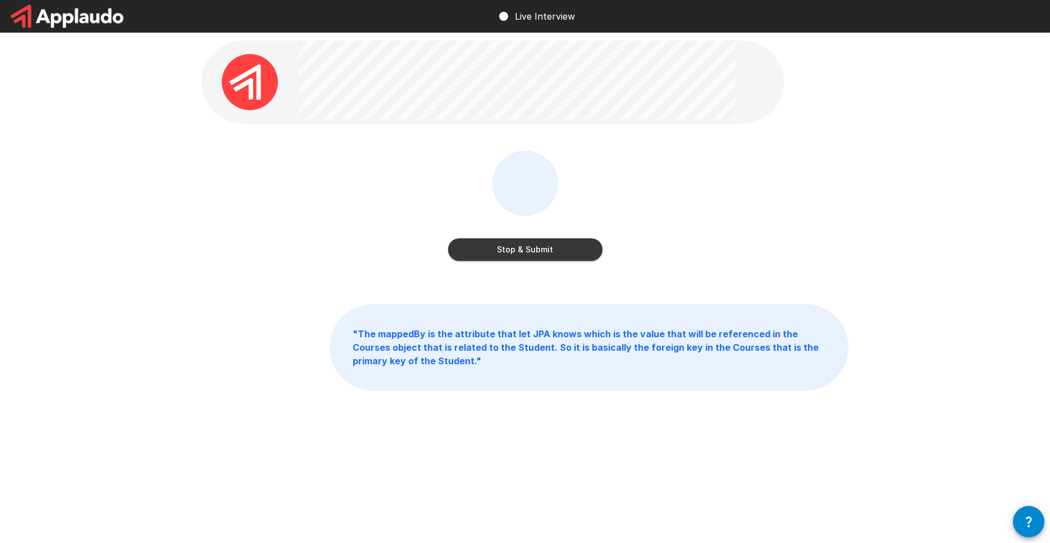
click at [487, 250] on button "Stop & Submit" at bounding box center [525, 249] width 154 height 22
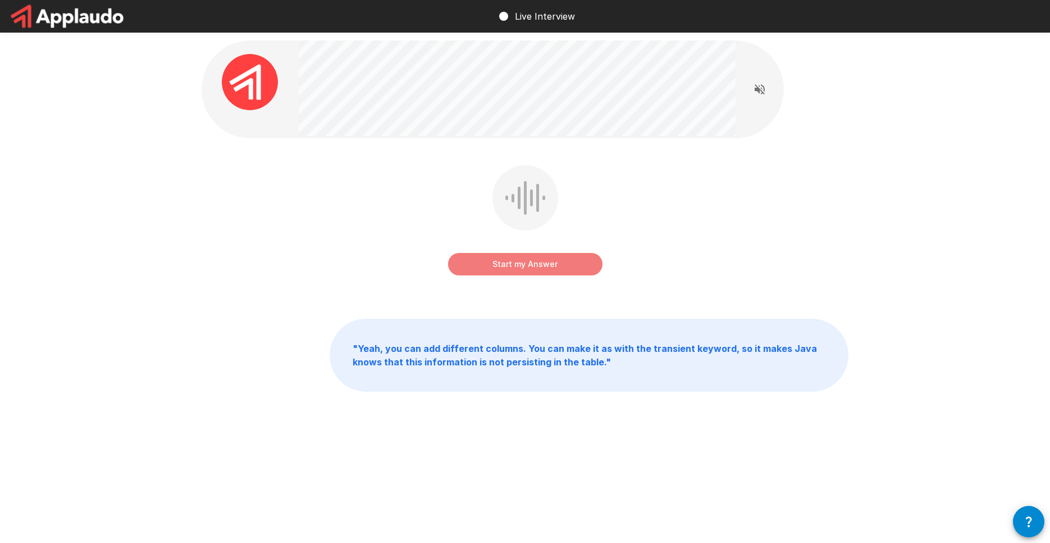
click at [513, 265] on button "Start my Answer" at bounding box center [525, 264] width 154 height 22
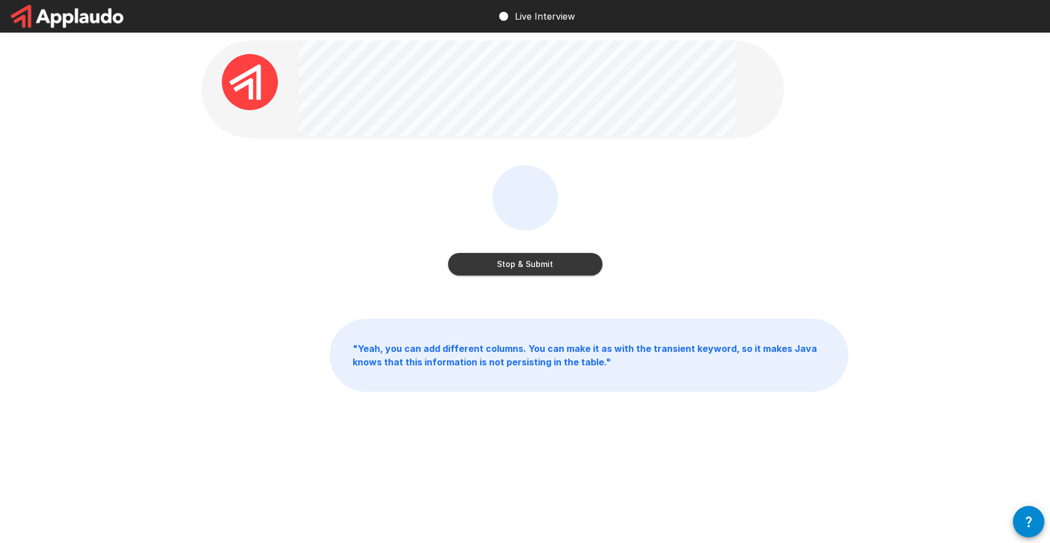
click at [513, 265] on button "Stop & Submit" at bounding box center [525, 264] width 154 height 22
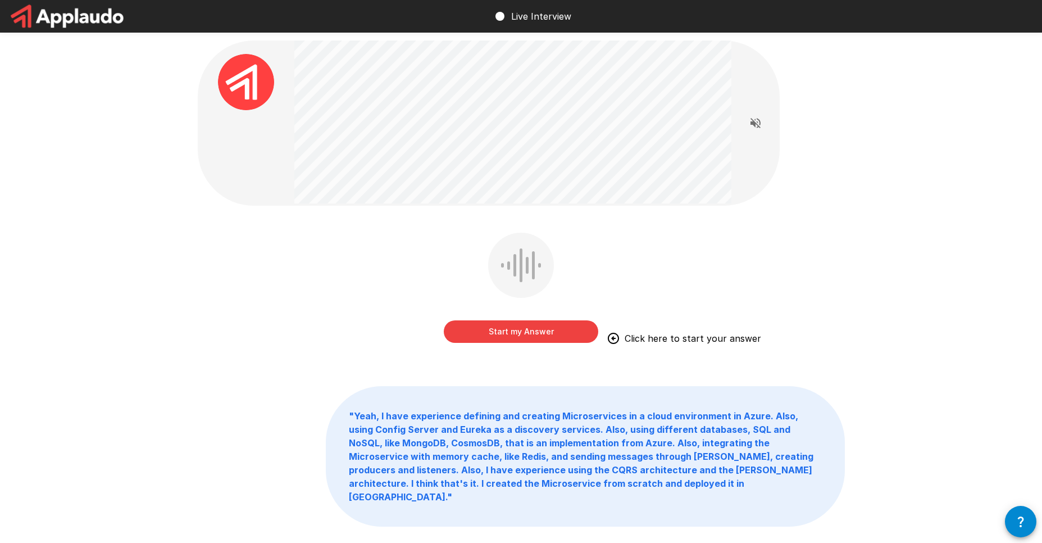
click at [517, 331] on button "Start my Answer" at bounding box center [521, 331] width 154 height 22
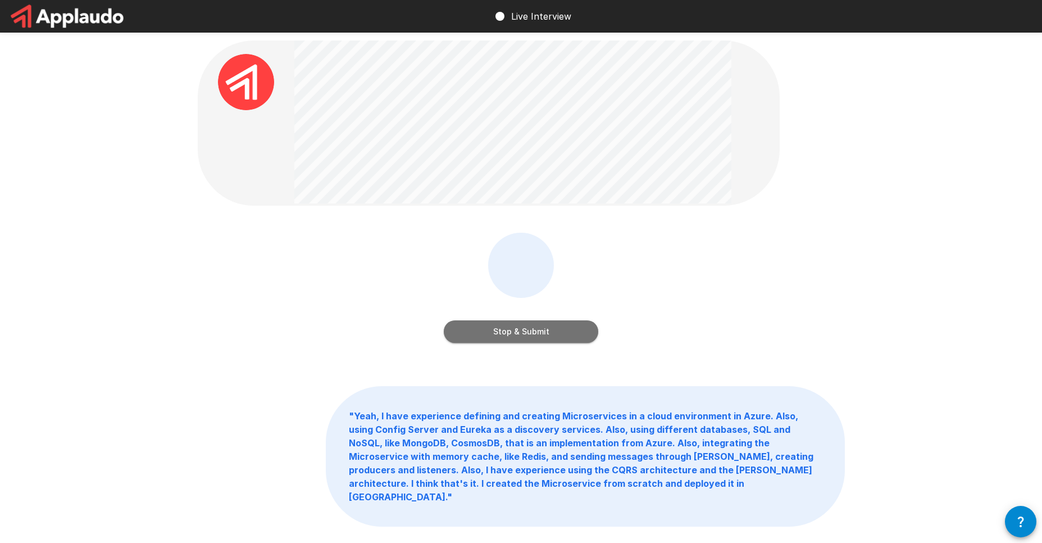
click at [493, 334] on button "Stop & Submit" at bounding box center [521, 331] width 154 height 22
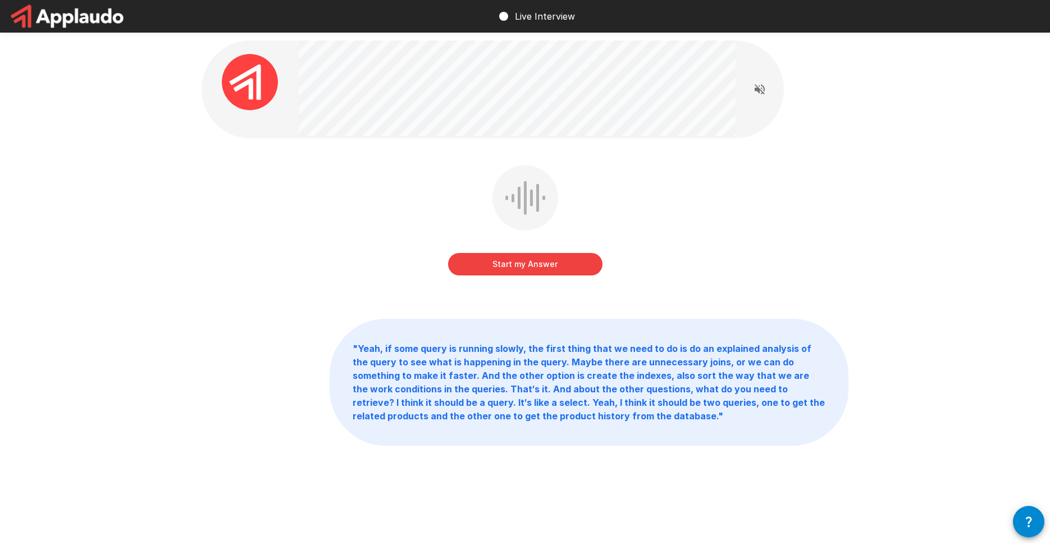
click at [518, 265] on button "Start my Answer" at bounding box center [525, 264] width 154 height 22
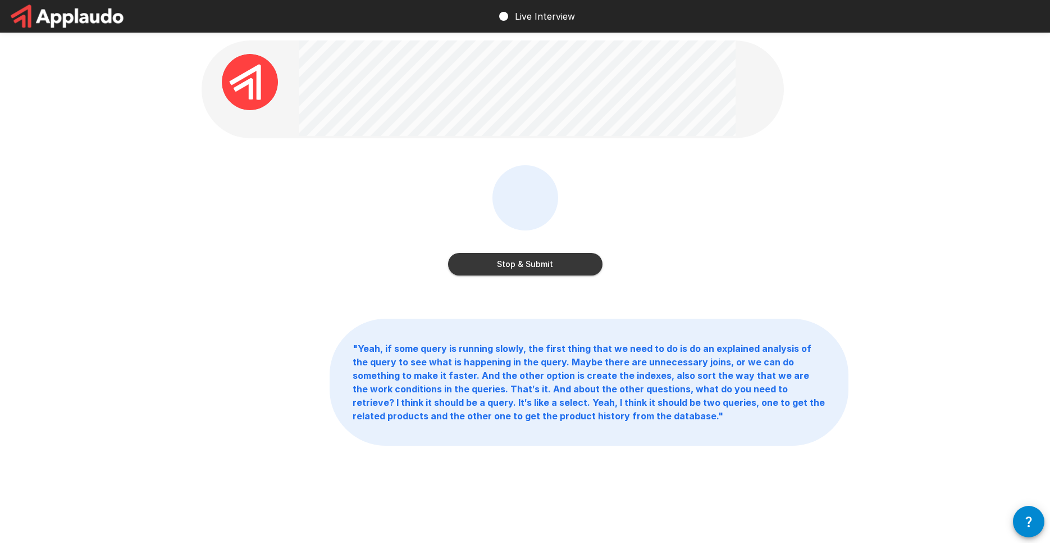
click at [464, 260] on button "Stop & Submit" at bounding box center [525, 264] width 154 height 22
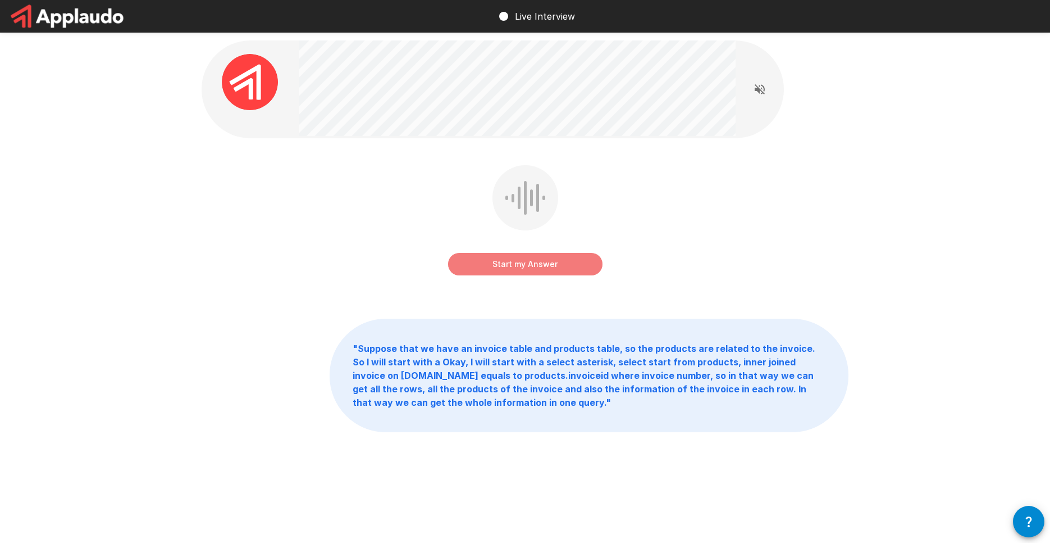
click at [519, 271] on button "Start my Answer" at bounding box center [525, 264] width 154 height 22
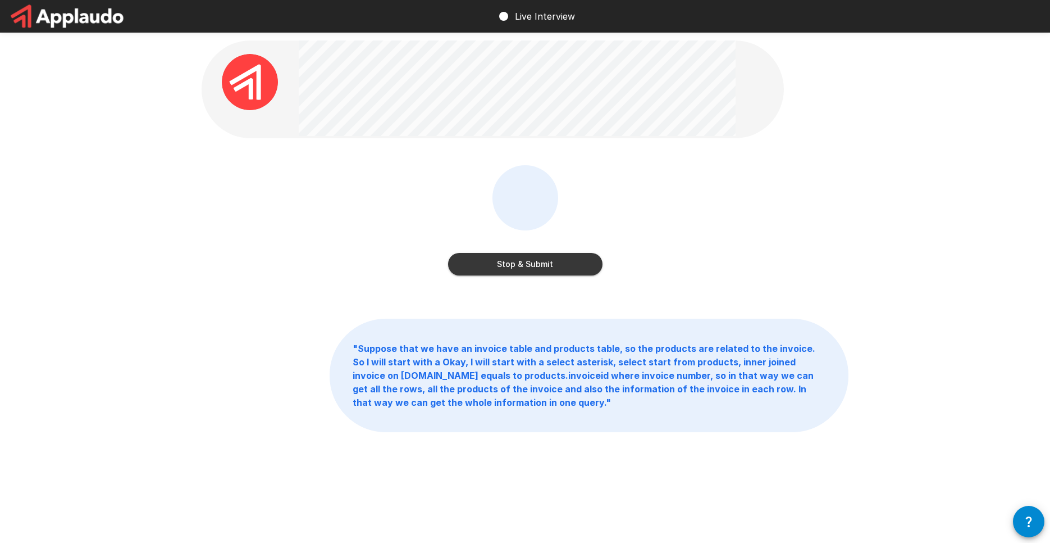
click at [482, 261] on button "Stop & Submit" at bounding box center [525, 264] width 154 height 22
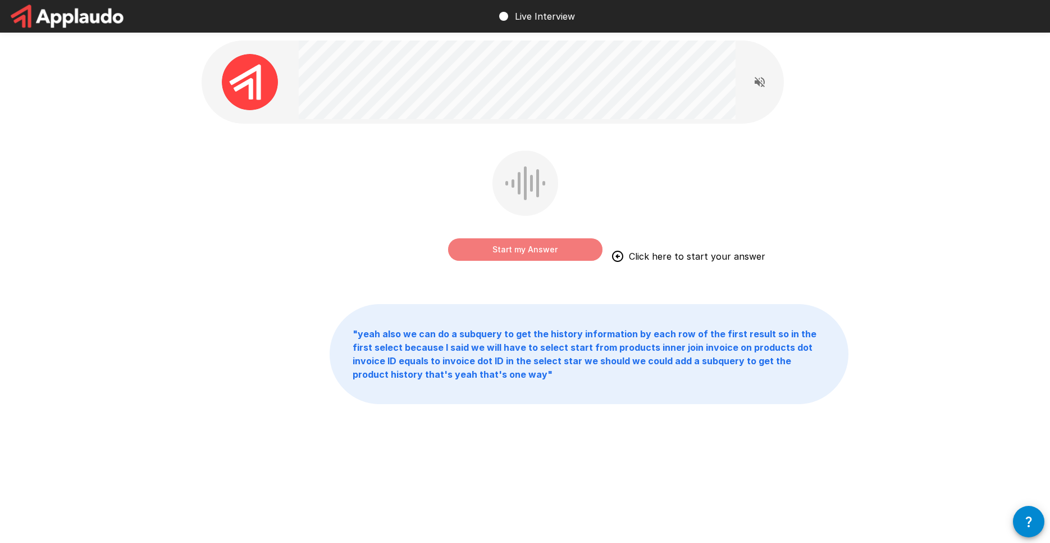
click at [493, 247] on button "Start my Answer" at bounding box center [525, 249] width 154 height 22
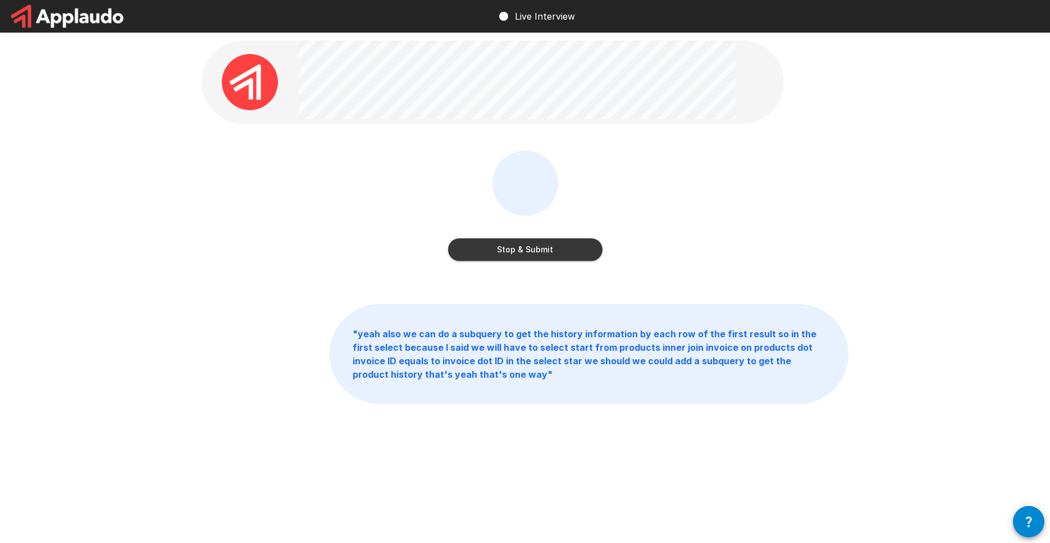
click at [509, 248] on button "Stop & Submit" at bounding box center [525, 249] width 154 height 22
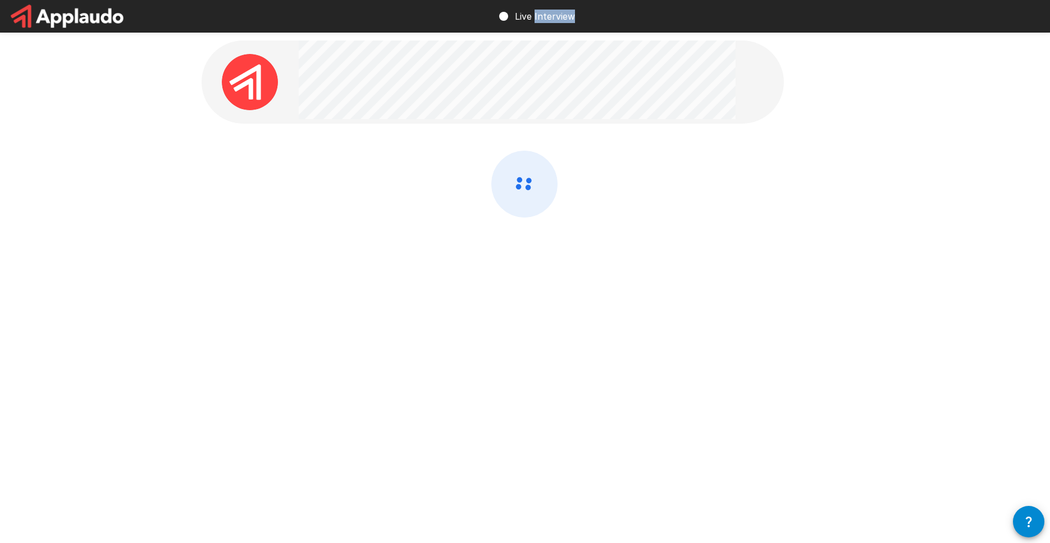
click at [510, 249] on div at bounding box center [525, 214] width 647 height 126
click at [382, 234] on div at bounding box center [525, 214] width 647 height 126
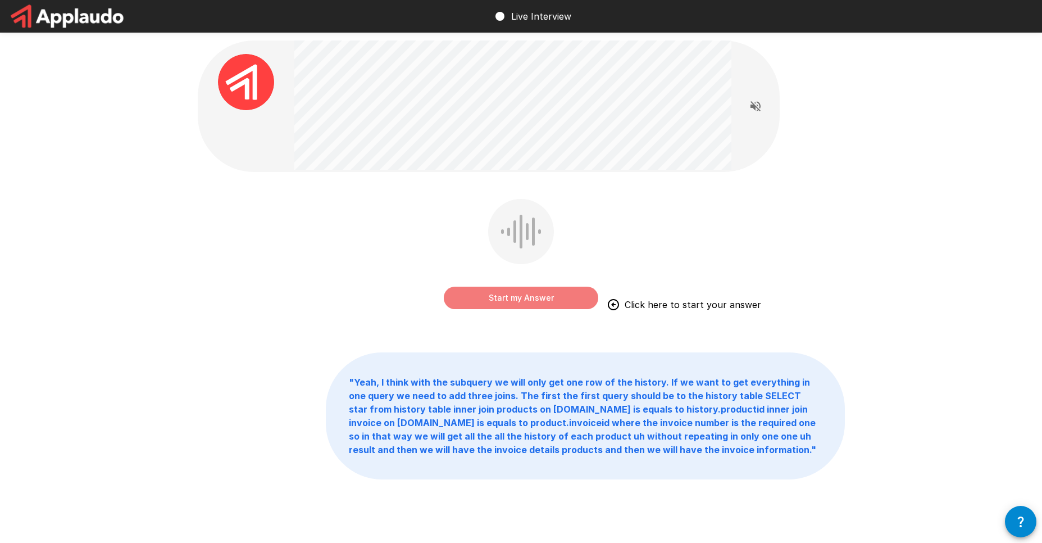
click at [492, 304] on button "Start my Answer" at bounding box center [521, 297] width 154 height 22
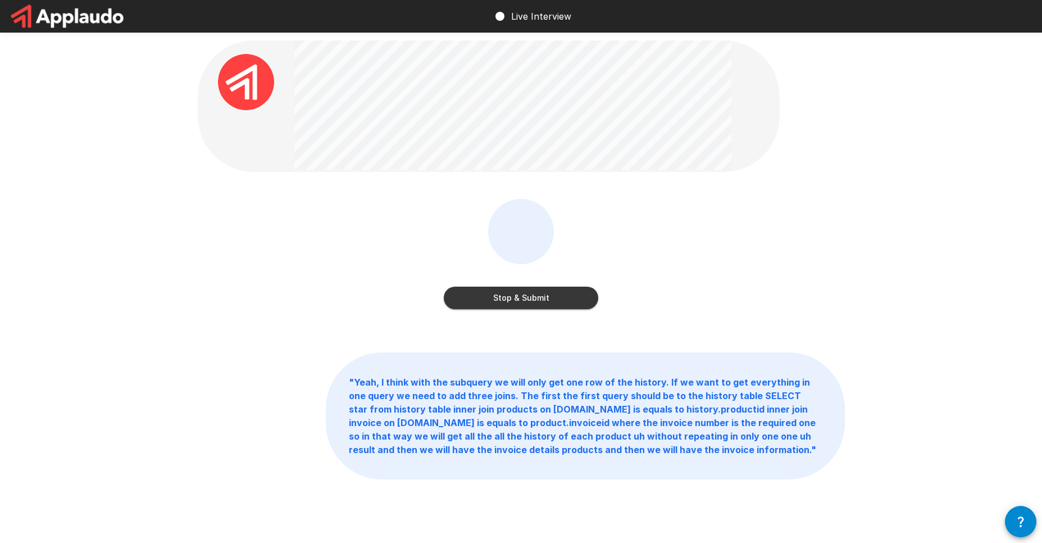
click at [500, 290] on button "Stop & Submit" at bounding box center [521, 297] width 154 height 22
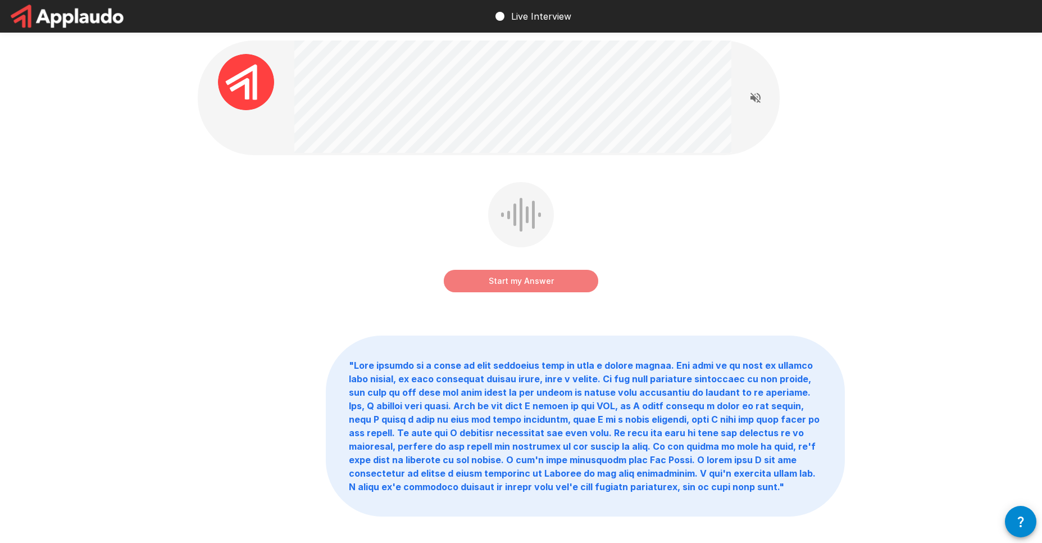
click at [499, 280] on button "Start my Answer" at bounding box center [521, 281] width 154 height 22
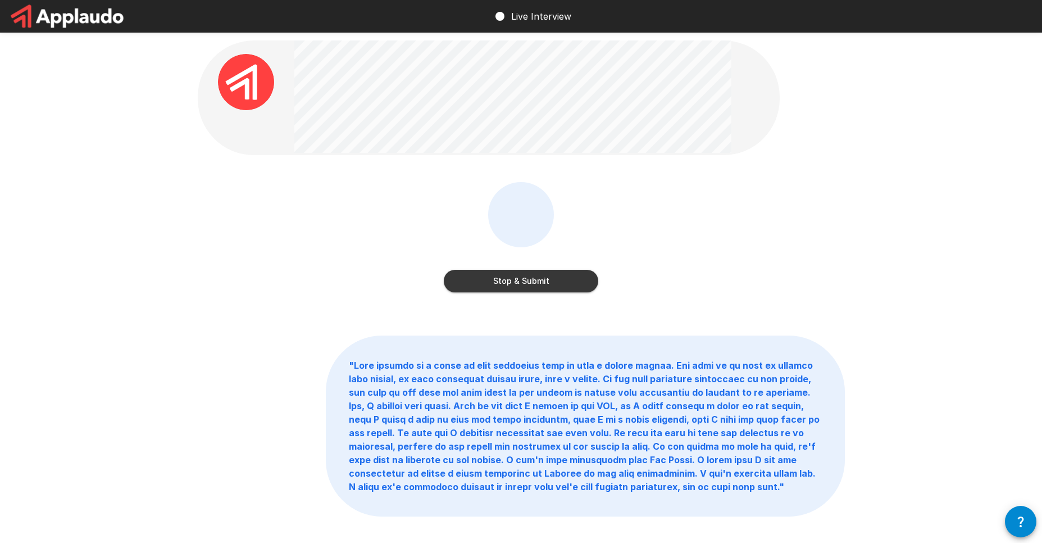
click at [469, 287] on button "Stop & Submit" at bounding box center [521, 281] width 154 height 22
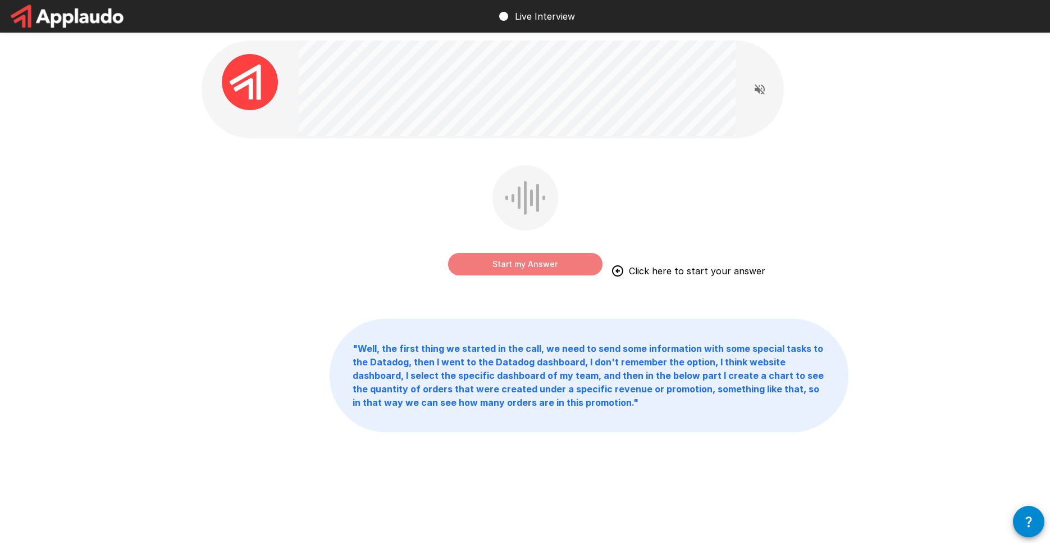
click at [511, 258] on button "Start my Answer" at bounding box center [525, 264] width 154 height 22
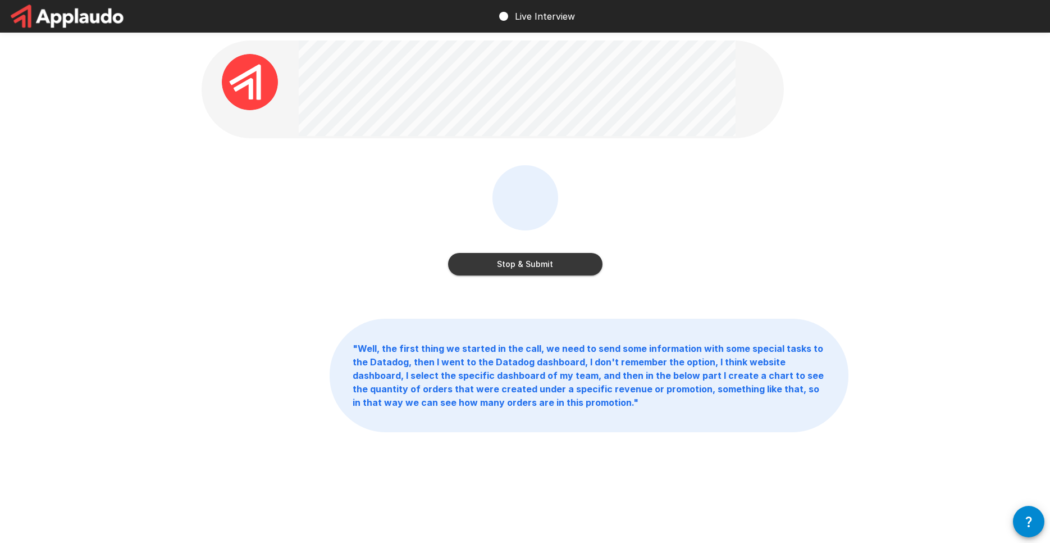
click at [479, 273] on button "Stop & Submit" at bounding box center [525, 264] width 154 height 22
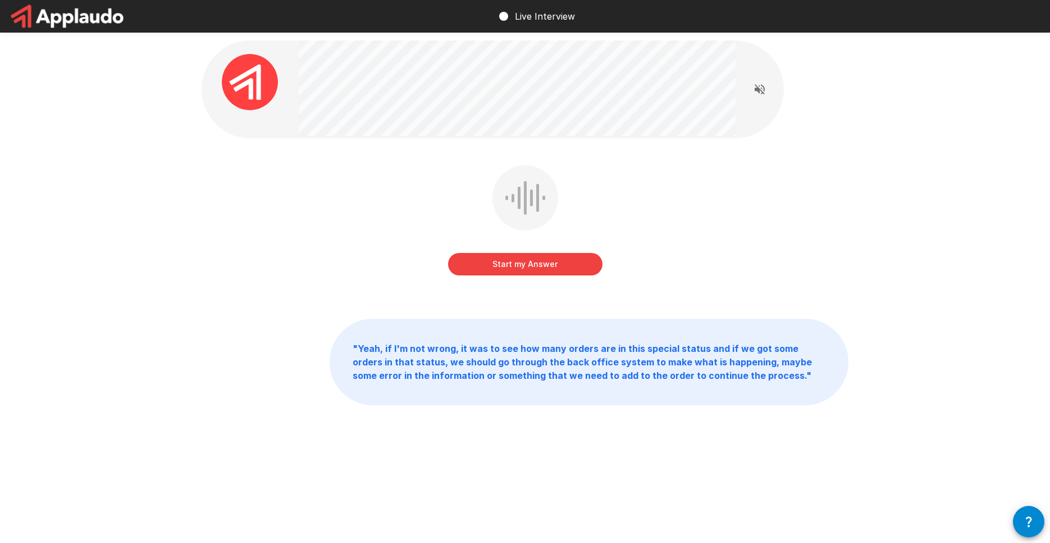
click at [480, 263] on button "Start my Answer" at bounding box center [525, 264] width 154 height 22
click at [517, 269] on button "Stop & Submit" at bounding box center [525, 264] width 154 height 22
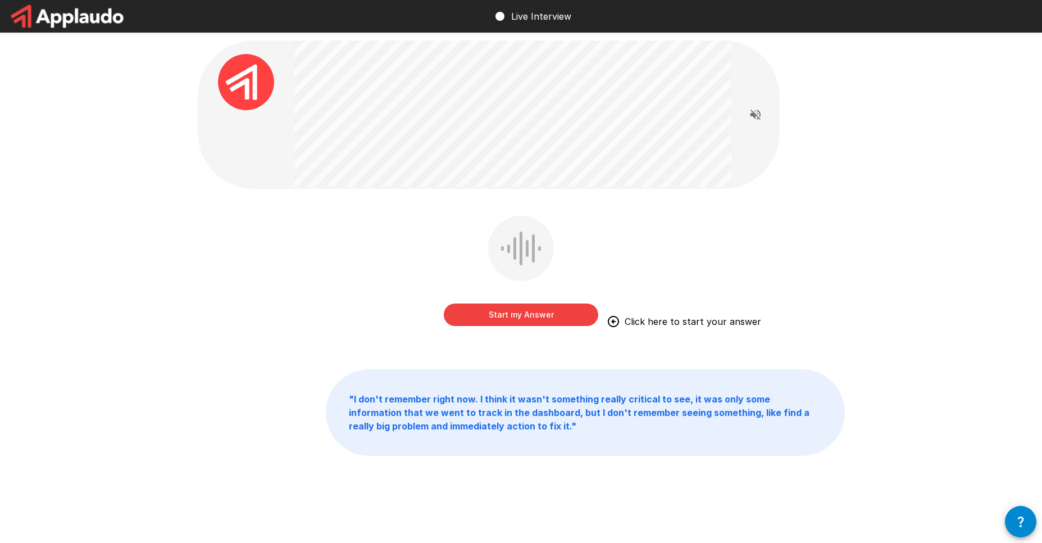
click at [498, 323] on button "Start my Answer" at bounding box center [521, 314] width 154 height 22
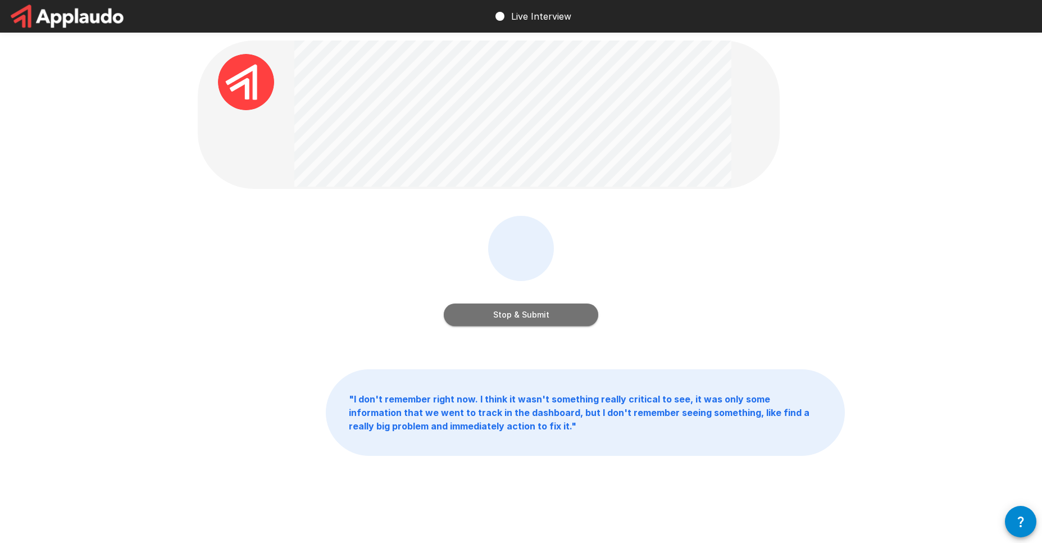
click at [483, 309] on button "Stop & Submit" at bounding box center [521, 314] width 154 height 22
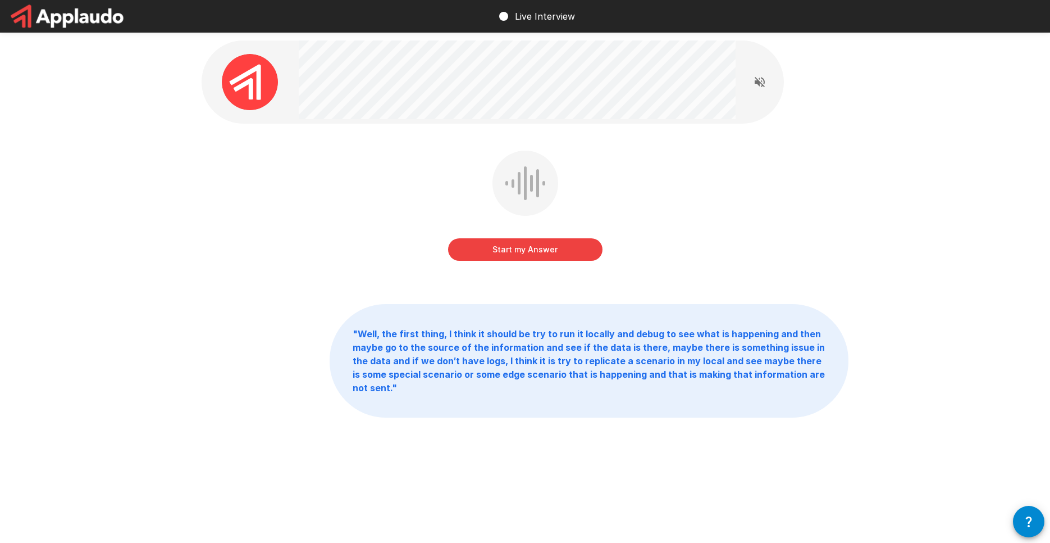
click at [525, 249] on button "Start my Answer" at bounding box center [525, 249] width 154 height 22
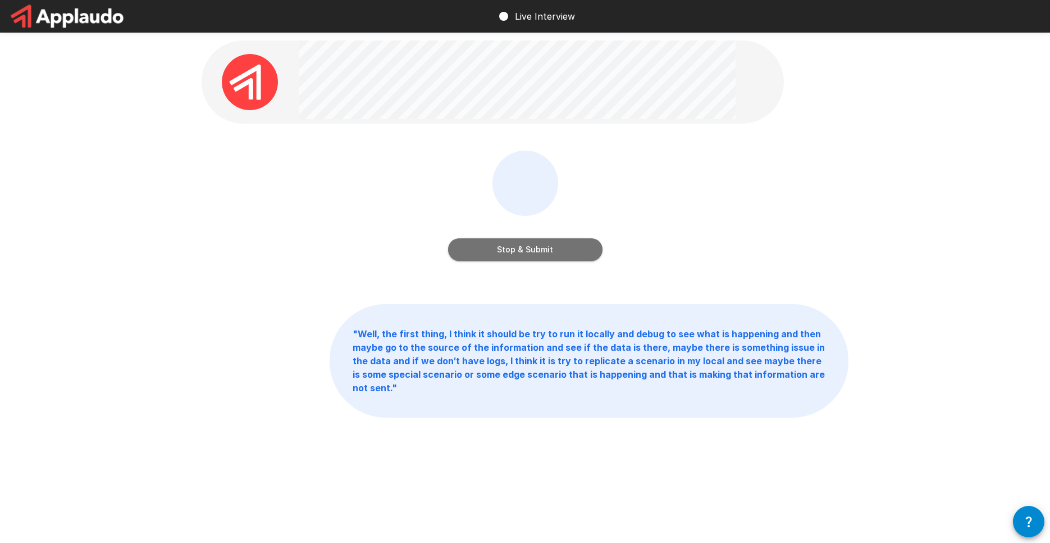
click at [503, 254] on button "Stop & Submit" at bounding box center [525, 249] width 154 height 22
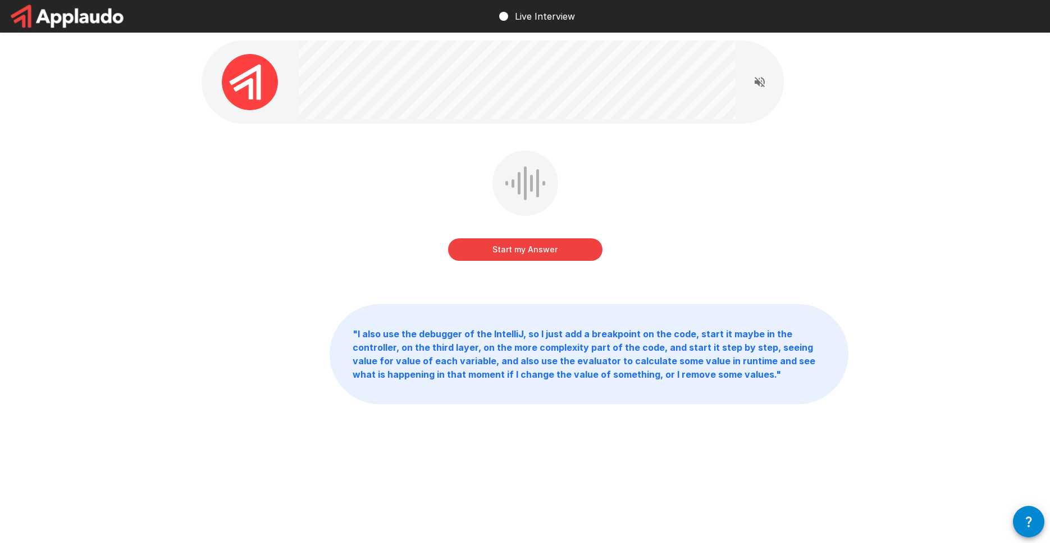
click at [503, 254] on button "Start my Answer" at bounding box center [525, 249] width 154 height 22
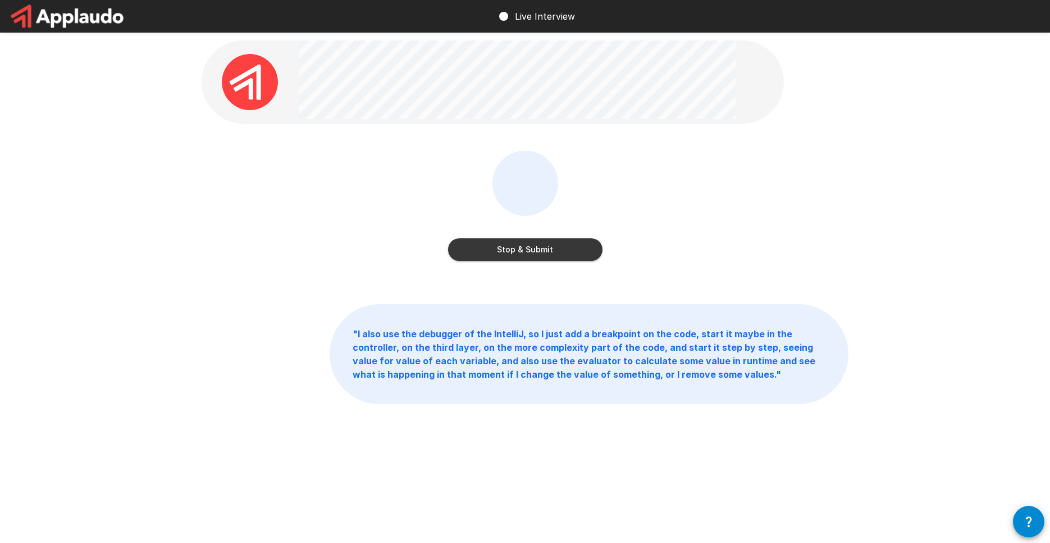
click at [493, 248] on button "Stop & Submit" at bounding box center [525, 249] width 154 height 22
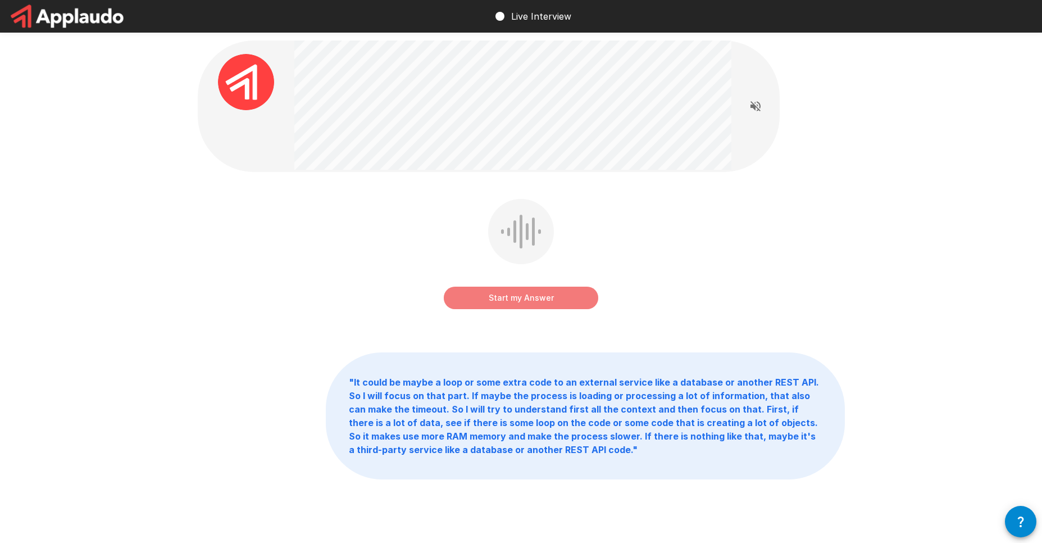
click at [496, 308] on button "Start my Answer" at bounding box center [521, 297] width 154 height 22
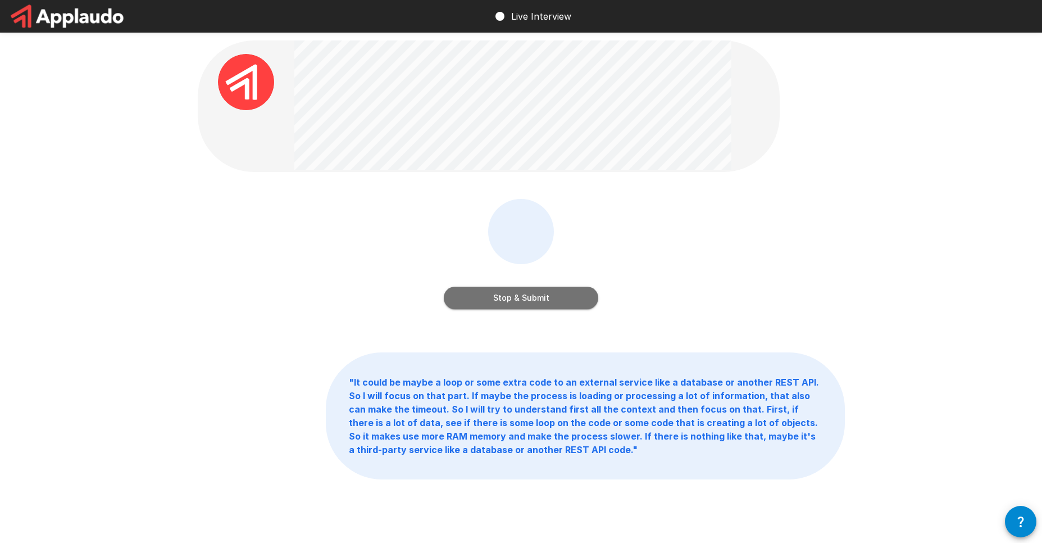
click at [482, 290] on button "Stop & Submit" at bounding box center [521, 297] width 154 height 22
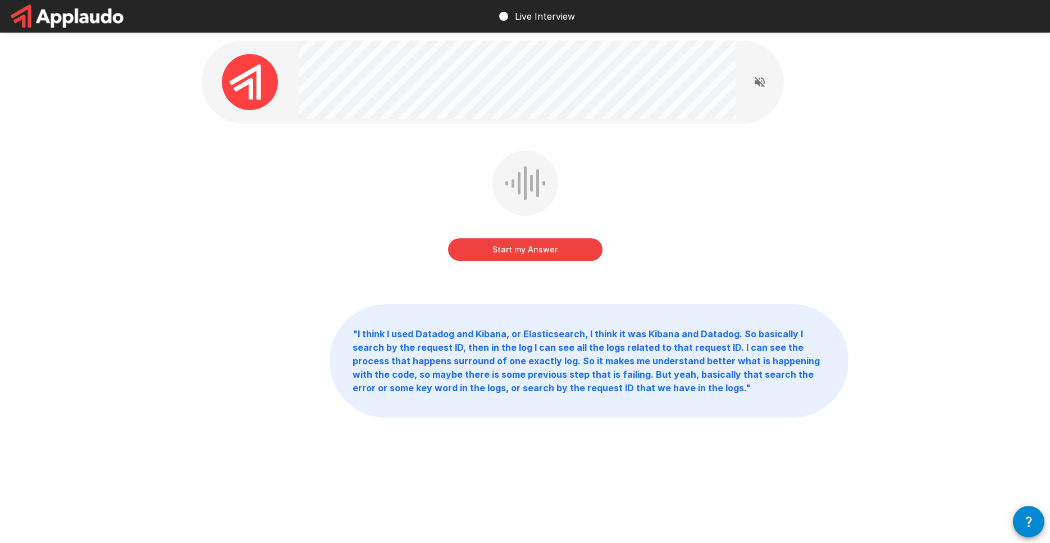
click at [533, 253] on button "Start my Answer" at bounding box center [525, 249] width 154 height 22
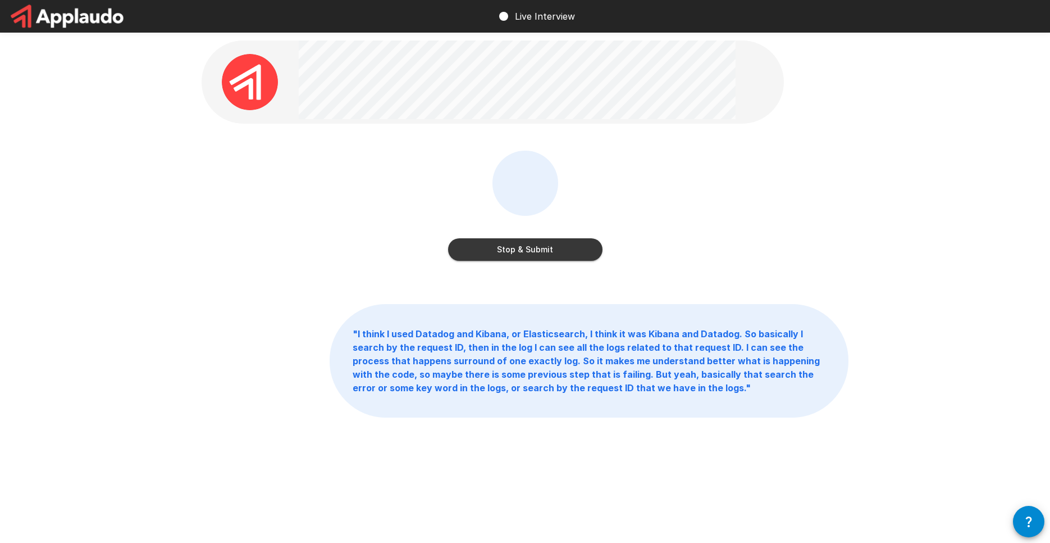
click at [486, 247] on button "Stop & Submit" at bounding box center [525, 249] width 154 height 22
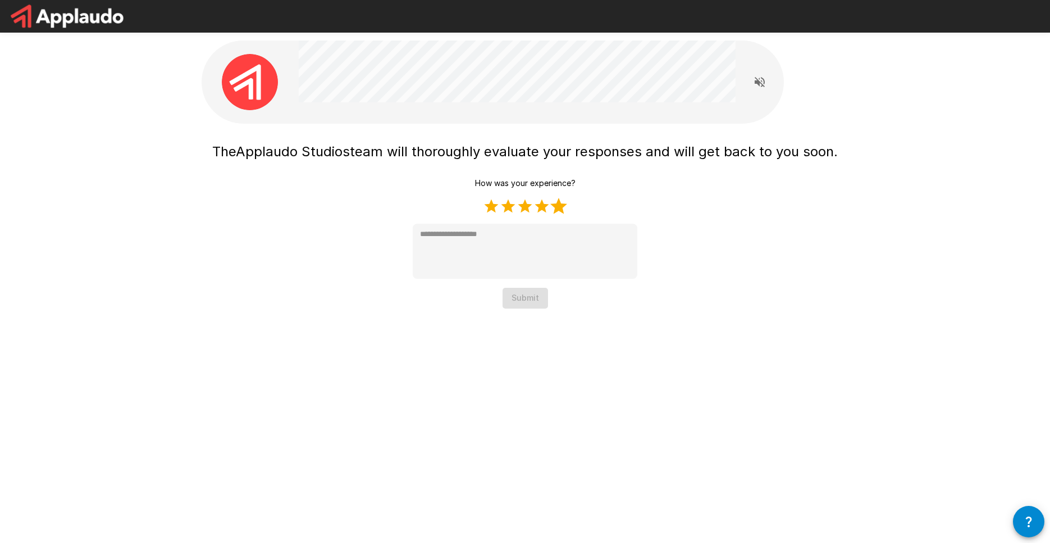
click at [557, 208] on label "5 Stars" at bounding box center [558, 206] width 17 height 17
type textarea "*"
click at [542, 289] on button "Submit" at bounding box center [525, 298] width 45 height 21
